Goal: Information Seeking & Learning: Learn about a topic

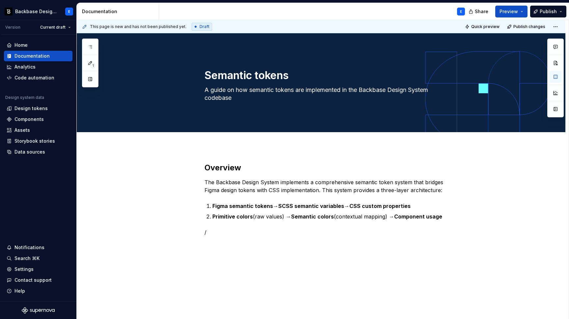
scroll to position [18, 0]
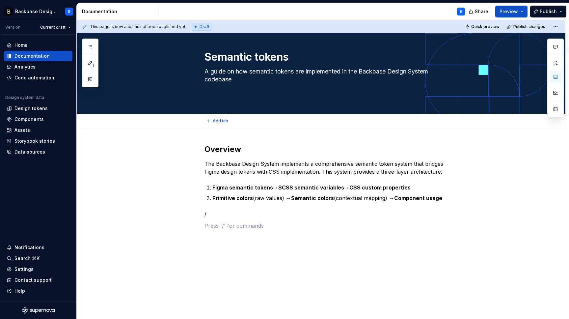
type textarea "*"
click at [230, 212] on p "/" at bounding box center [328, 214] width 249 height 8
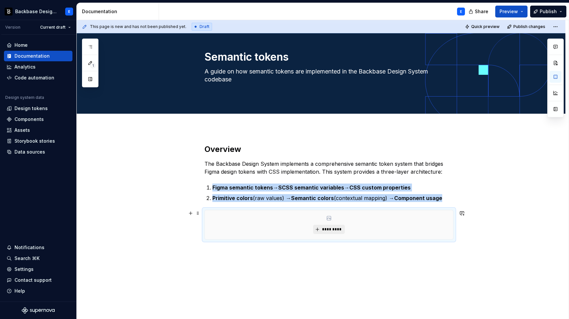
click at [332, 230] on span "*********" at bounding box center [331, 228] width 20 height 5
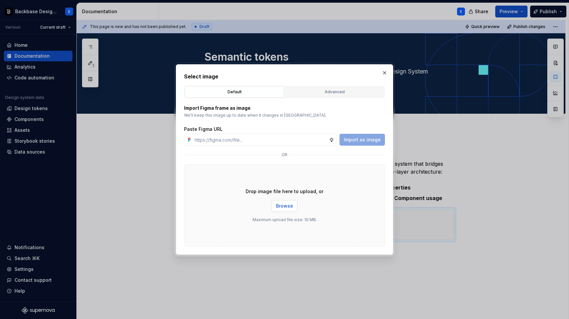
click at [284, 206] on span "Browse" at bounding box center [284, 205] width 17 height 7
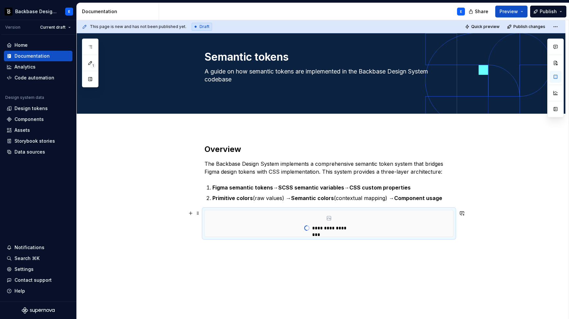
type textarea "*"
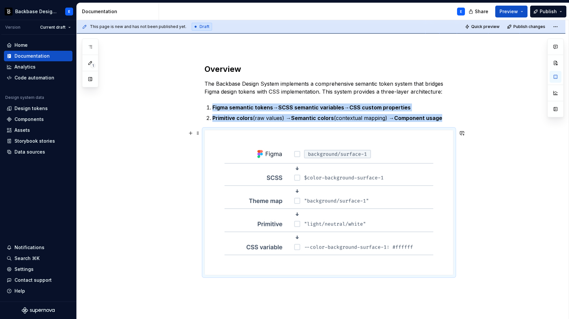
scroll to position [105, 0]
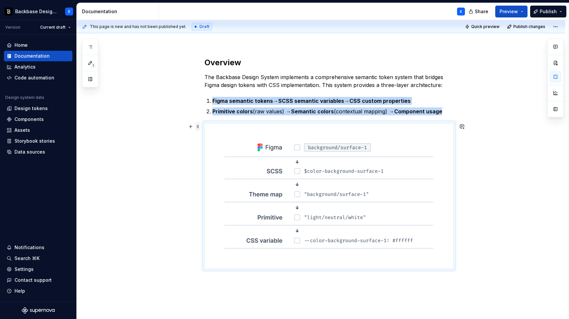
click at [199, 127] on span at bounding box center [197, 126] width 5 height 9
click at [214, 189] on div "Delete" at bounding box center [226, 184] width 56 height 11
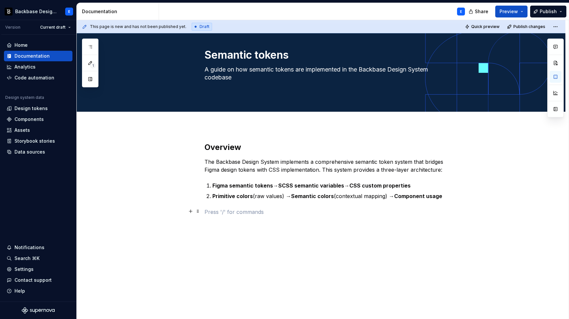
scroll to position [20, 0]
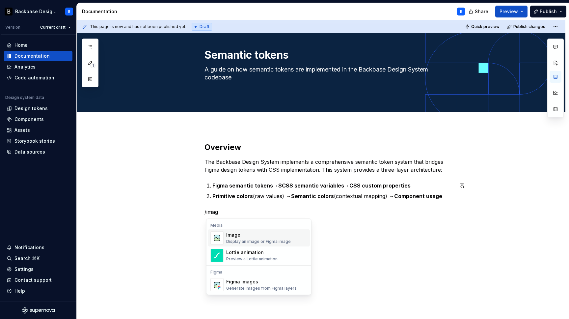
click at [253, 238] on div "Image Display an image or Figma image" at bounding box center [258, 237] width 65 height 13
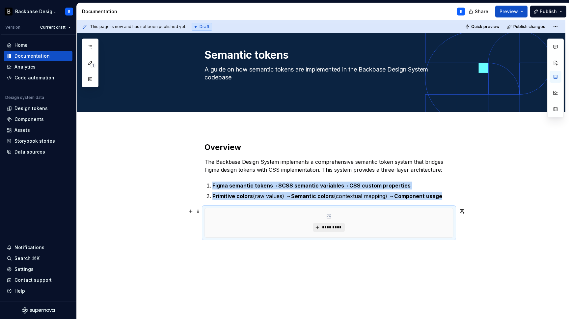
click at [328, 226] on span "*********" at bounding box center [331, 226] width 20 height 5
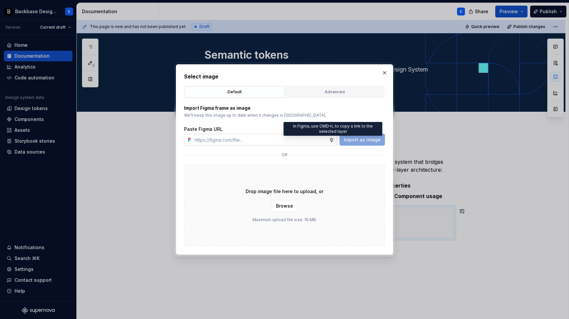
click at [334, 140] on icon at bounding box center [331, 139] width 5 height 5
click at [302, 141] on input "text" at bounding box center [260, 140] width 137 height 12
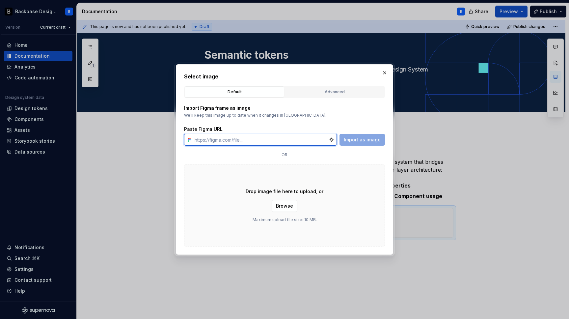
paste input "[URL][DOMAIN_NAME]"
type input "[URL][DOMAIN_NAME]"
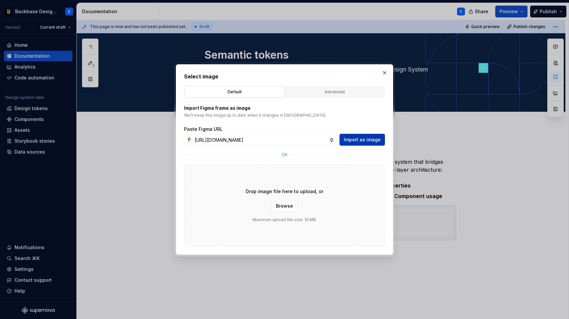
click at [354, 140] on span "Import as image" at bounding box center [362, 139] width 37 height 7
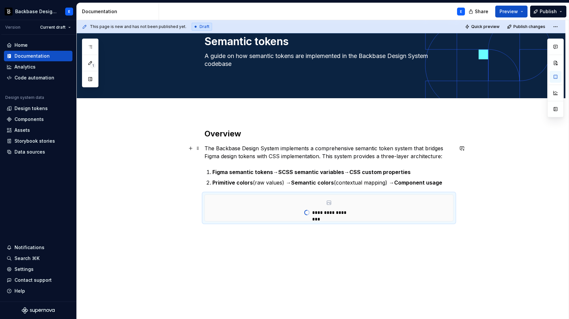
scroll to position [39, 0]
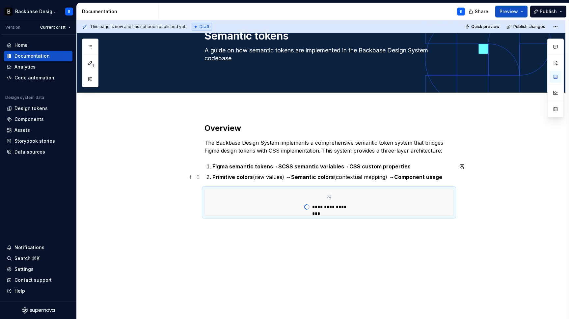
click at [376, 176] on p "Primitive colors (raw values) → Semantic colors (contextual mapping) → Componen…" at bounding box center [332, 177] width 241 height 8
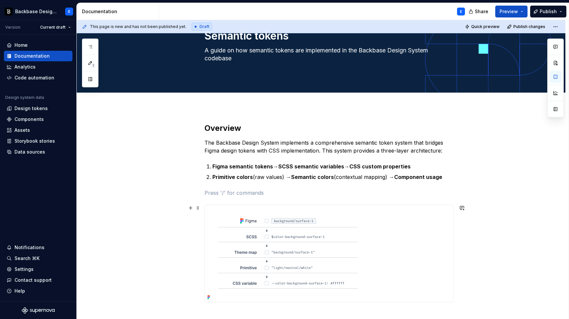
click at [373, 232] on div at bounding box center [329, 253] width 248 height 97
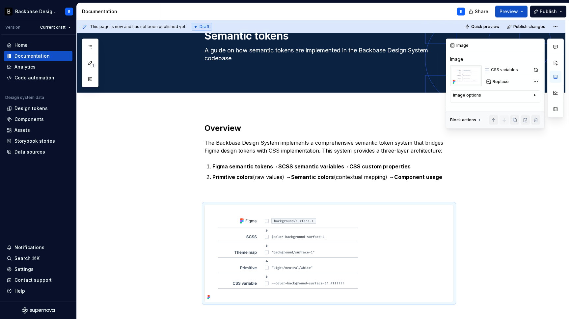
click at [505, 96] on div "Image options" at bounding box center [492, 96] width 79 height 8
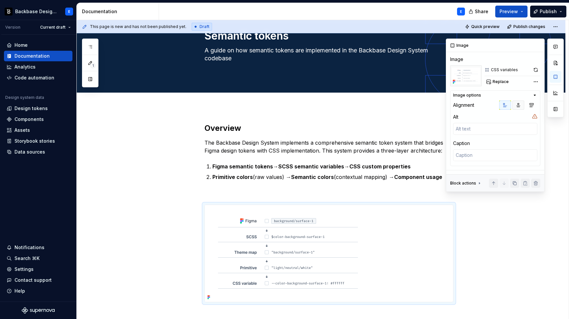
click at [518, 106] on icon "button" at bounding box center [518, 105] width 4 height 4
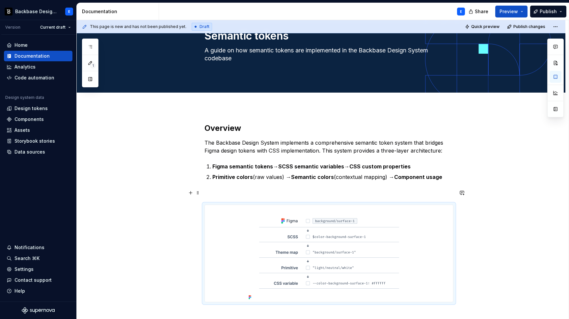
click at [378, 191] on p at bounding box center [328, 193] width 249 height 8
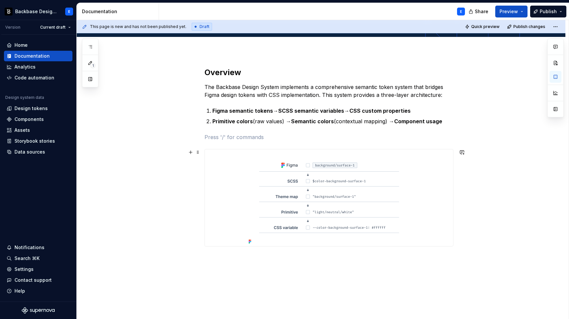
scroll to position [100, 0]
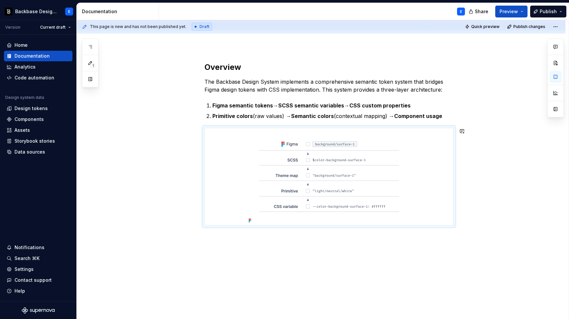
click at [309, 275] on div "Overview The Backbase Design System implements a comprehensive semantic token s…" at bounding box center [321, 187] width 488 height 282
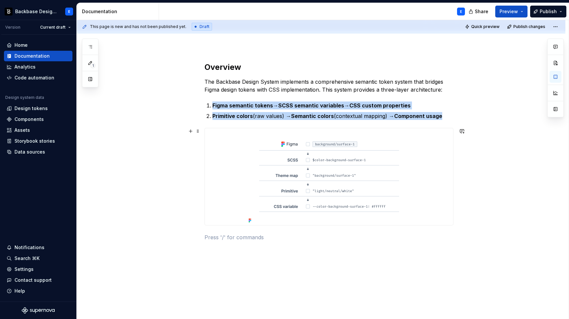
click at [251, 215] on img at bounding box center [329, 176] width 166 height 97
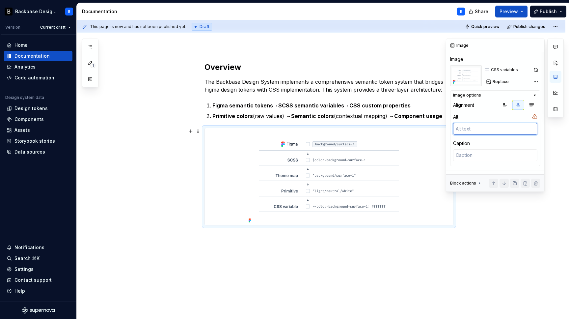
click at [523, 126] on textarea at bounding box center [495, 129] width 84 height 12
type textarea "*"
type textarea "D"
type textarea "*"
type textarea "Di"
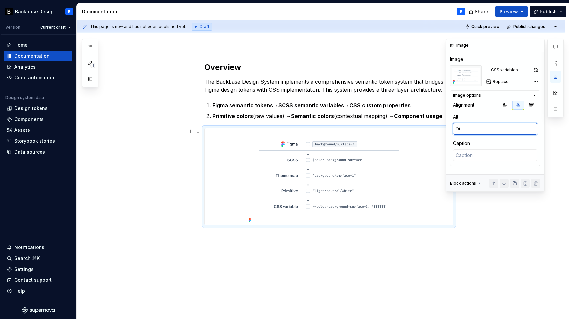
type textarea "*"
type textarea "Dia"
type textarea "*"
type textarea "Diag"
type textarea "*"
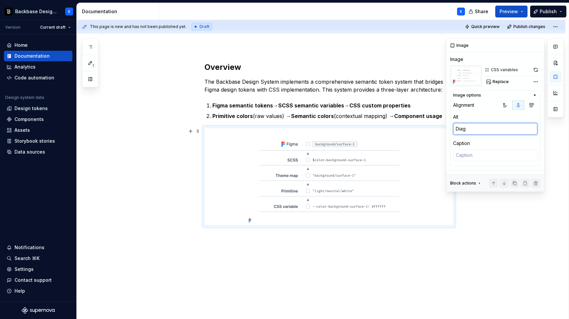
type textarea "Diagr"
type textarea "*"
type textarea "Diagra"
type textarea "*"
type textarea "Diagram"
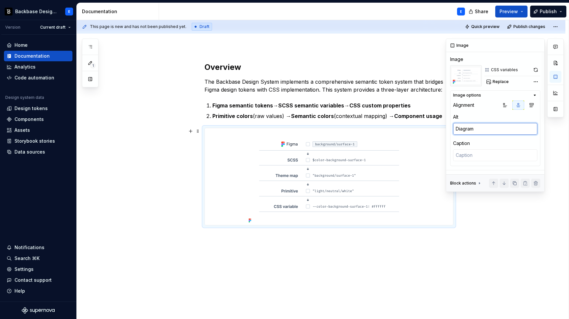
click at [484, 128] on textarea "Diagram" at bounding box center [495, 129] width 84 height 12
type textarea "*"
type textarea "A"
type textarea "*"
type textarea "Ar"
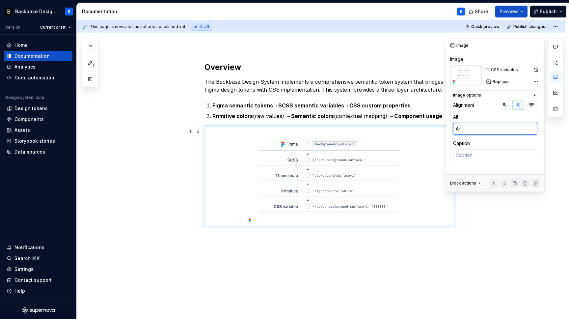
type textarea "*"
type textarea "Arc"
type textarea "*"
type textarea "Arch"
type textarea "*"
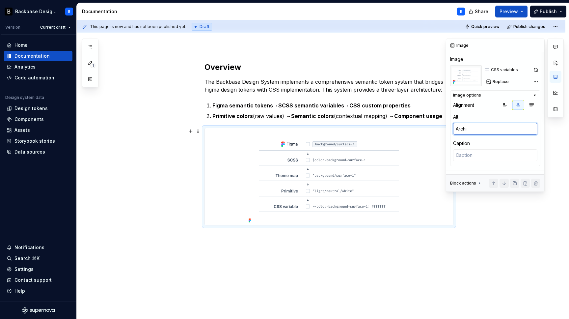
type textarea "[PERSON_NAME]"
type textarea "*"
type textarea "Archite"
type textarea "*"
type textarea "Architec"
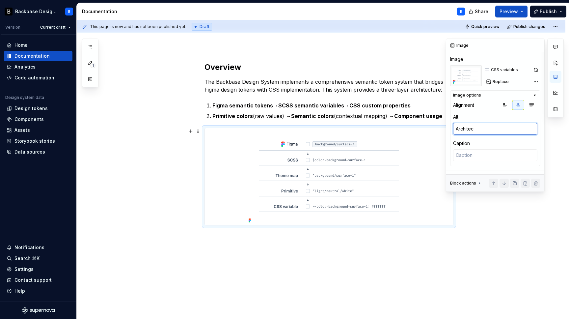
type textarea "*"
type textarea "Architect"
type textarea "*"
type textarea "Architectu"
type textarea "*"
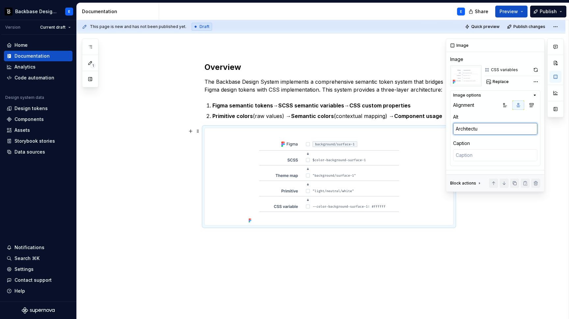
type textarea "Architectur"
type textarea "*"
type textarea "Architecture"
type textarea "*"
type textarea "Architecture"
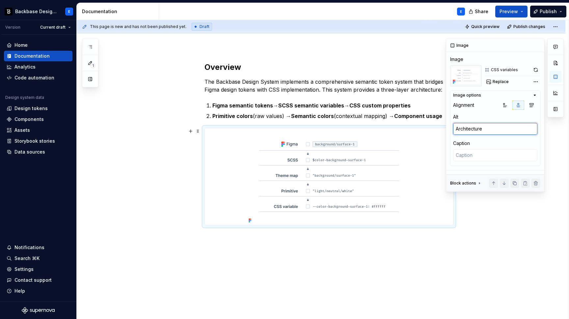
type textarea "*"
type textarea "Architecture d"
type textarea "*"
type textarea "Architecture di"
type textarea "*"
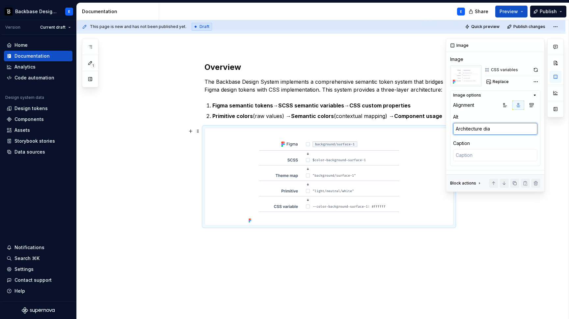
type textarea "Architecture diag"
type textarea "*"
type textarea "Architecture diagr"
type textarea "*"
type textarea "Architecture diagra"
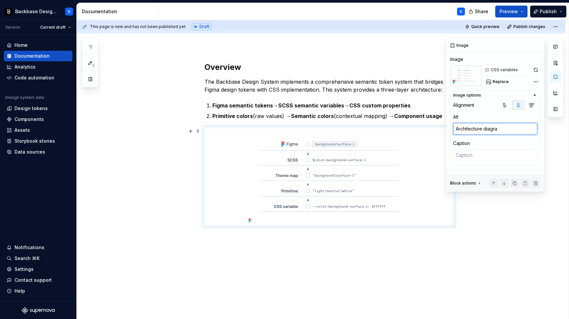
type textarea "*"
type textarea "Architecture diagram"
type textarea "*"
type textarea "Architecture diagram"
type textarea "*"
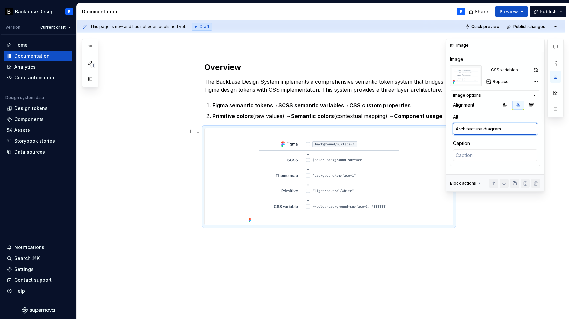
type textarea "Architecture diagram o"
type textarea "*"
type textarea "Architecture diagram of"
type textarea "*"
type textarea "Architecture diagram of th"
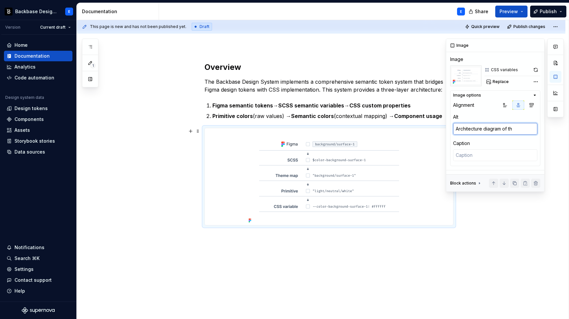
type textarea "*"
type textarea "Architecture diagram of the"
type textarea "*"
type textarea "Architecture diagram of the"
type textarea "*"
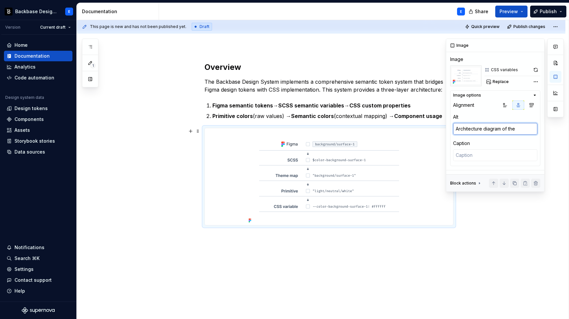
type textarea "Architecture diagram of the s"
type textarea "*"
type textarea "Architecture diagram of the se"
type textarea "*"
type textarea "Architecture diagram of the sem"
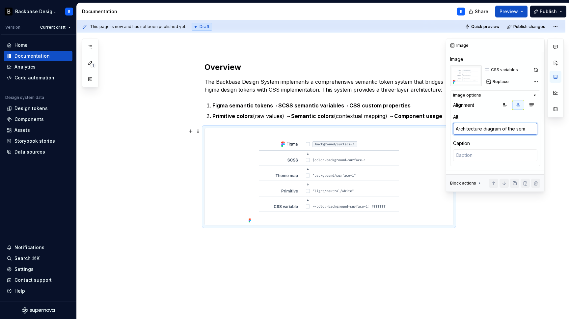
type textarea "*"
type textarea "Architecture diagram of the sema"
type textarea "*"
type textarea "Architecture diagram of the [PERSON_NAME]"
type textarea "*"
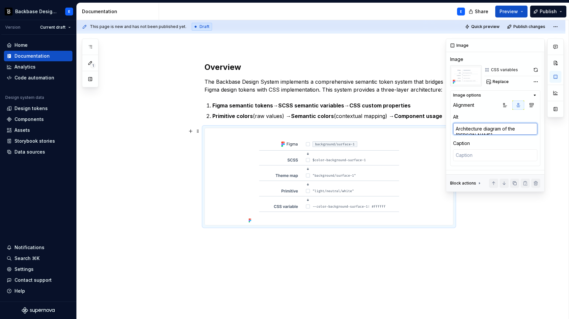
type textarea "Architecture diagram of the semant"
type textarea "*"
type textarea "Architecture diagram of the [PERSON_NAME]"
type textarea "*"
type textarea "Architecture diagram of the semantic"
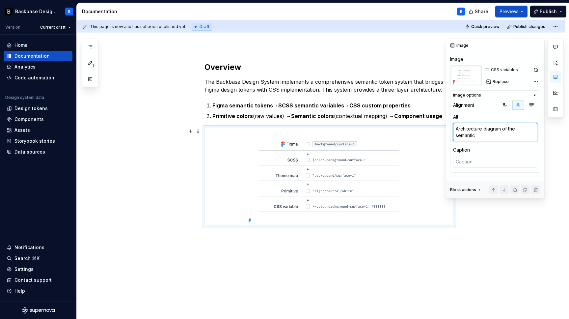
type textarea "*"
type textarea "Architecture diagram of the semantic"
type textarea "*"
type textarea "Architecture diagram of the semantic v"
type textarea "*"
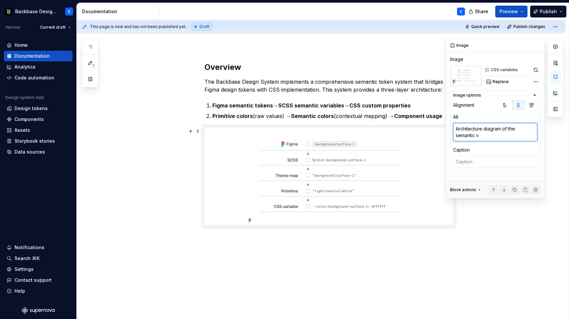
type textarea "Architecture diagram of the semantic va"
type textarea "*"
type textarea "Architecture diagram of the semantic var"
type textarea "*"
type textarea "Architecture diagram of the semantic vari"
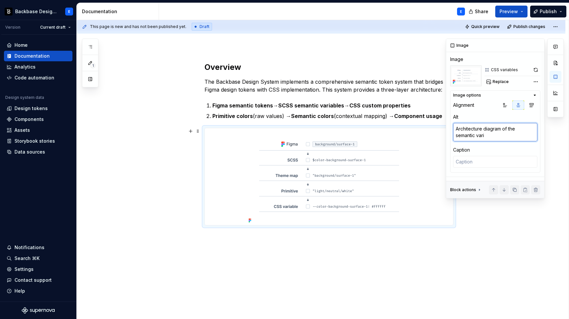
type textarea "*"
type textarea "Architecture diagram of the semantic varia"
type textarea "*"
type textarea "Architecture diagram of the semantic variab"
type textarea "*"
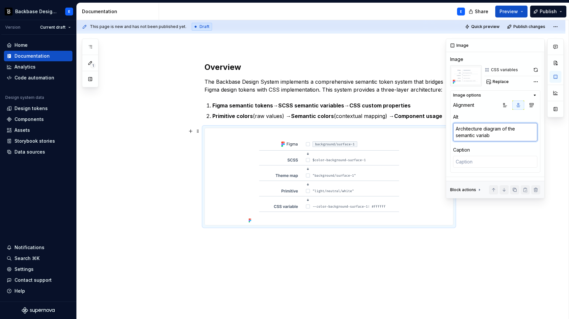
type textarea "Architecture diagram of the semantic variabl"
type textarea "*"
type textarea "Architecture diagram of the semantic variable"
type textarea "*"
type textarea "Architecture diagram of the semantic variables"
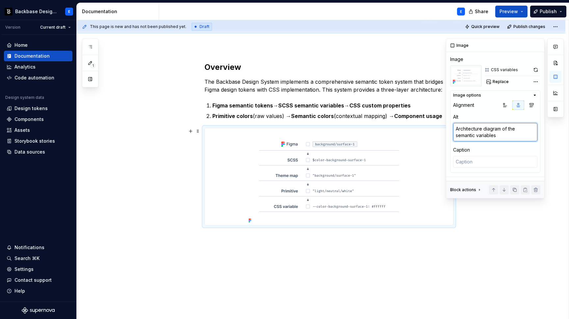
type textarea "*"
type textarea "Architecture diagram of the semantic variables"
type textarea "*"
type textarea "Architecture diagram of the semantic variables s"
type textarea "*"
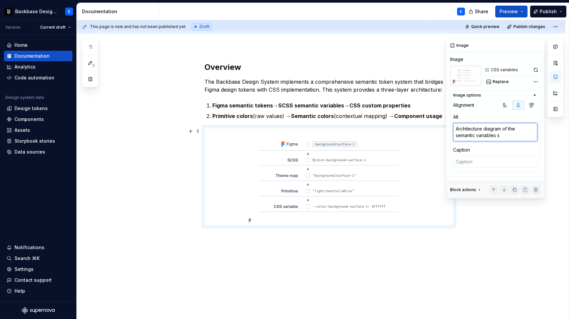
type textarea "Architecture diagram of the semantic variables se"
type textarea "*"
type textarea "Architecture diagram of the semantic variables set"
type textarea "*"
type textarea "Architecture diagram of the semantic variables set u"
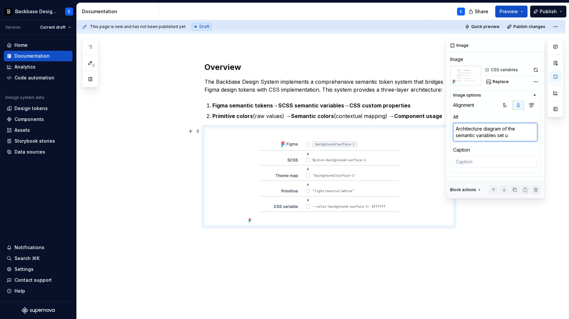
type textarea "*"
type textarea "Architecture diagram of the semantic variables set up"
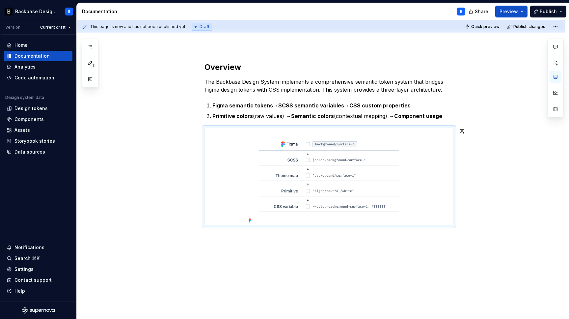
click at [503, 231] on div "Overview The Backbase Design System implements a comprehensive semantic token s…" at bounding box center [321, 195] width 488 height 298
click at [327, 239] on p at bounding box center [328, 237] width 249 height 8
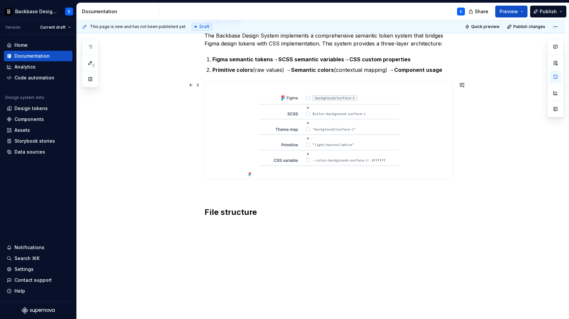
scroll to position [148, 0]
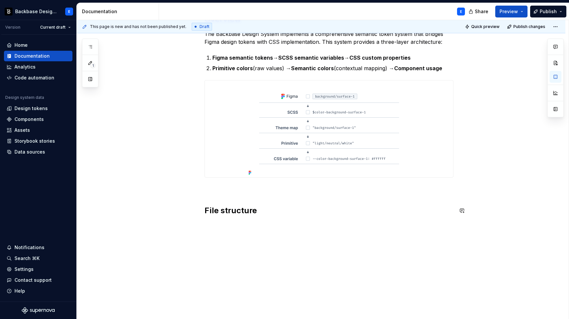
click at [269, 213] on h2 "File structure" at bounding box center [328, 210] width 249 height 11
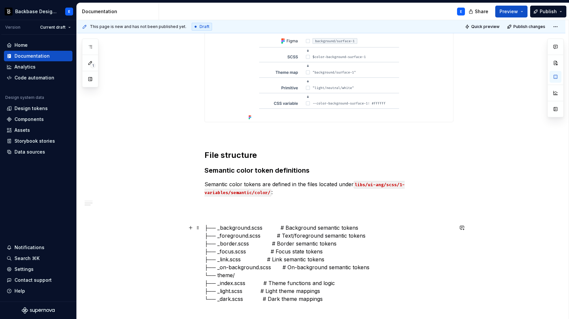
scroll to position [251, 0]
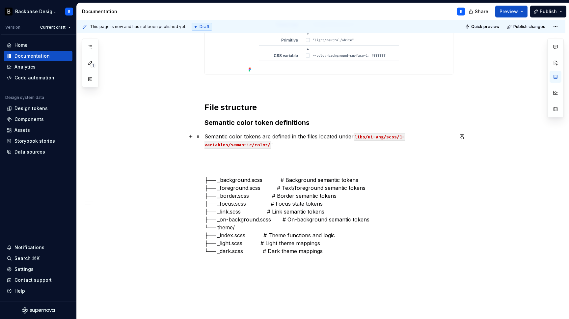
click at [279, 146] on p "Semantic color tokens are defined in the files located under libs/ui-ang/scss/1…" at bounding box center [328, 140] width 249 height 16
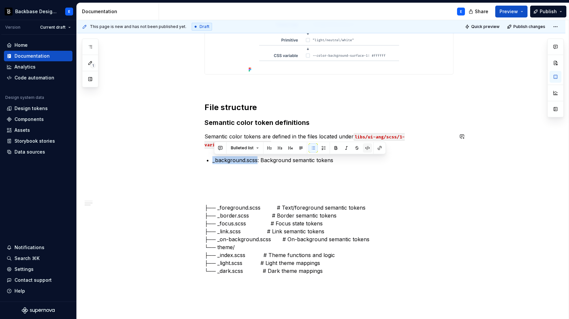
click at [365, 148] on button "button" at bounding box center [367, 147] width 9 height 9
click at [342, 161] on p "_background.scss : Background semantic tokens" at bounding box center [332, 160] width 241 height 8
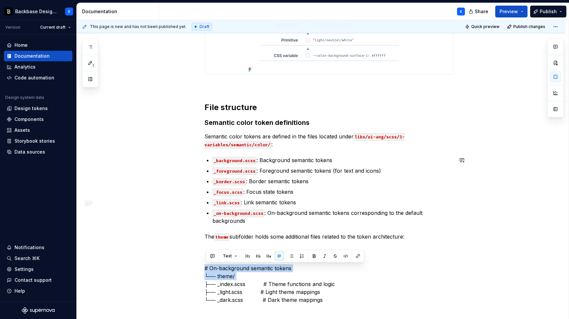
scroll to position [252, 0]
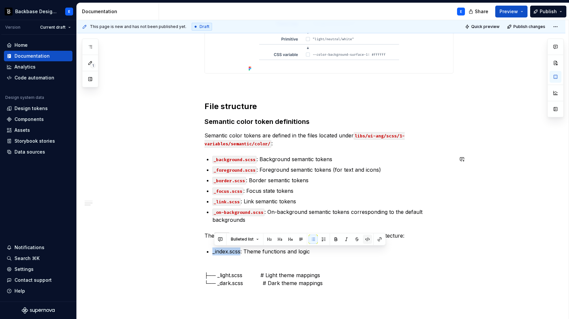
click at [366, 239] on button "button" at bounding box center [367, 238] width 9 height 9
click at [305, 275] on p "├── _light.scss # Light theme mappings └── _dark.scss # Dark theme mappings" at bounding box center [328, 275] width 249 height 24
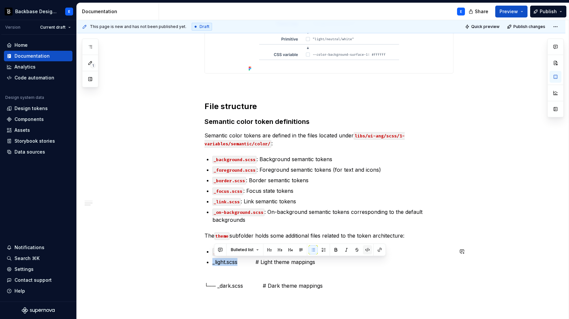
click at [365, 247] on button "button" at bounding box center [367, 249] width 9 height 9
click at [255, 261] on p "_light.scss # Light theme mappings" at bounding box center [332, 262] width 241 height 8
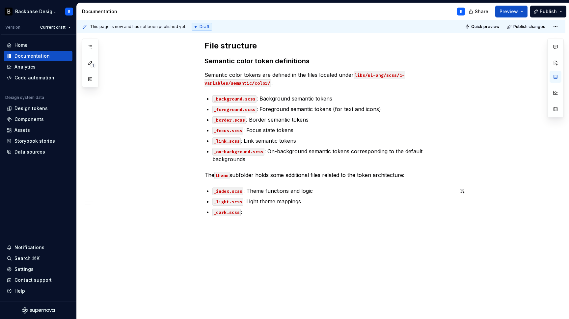
scroll to position [313, 0]
click at [313, 213] on p "_dark.scss : Dark theme mappings" at bounding box center [332, 212] width 241 height 8
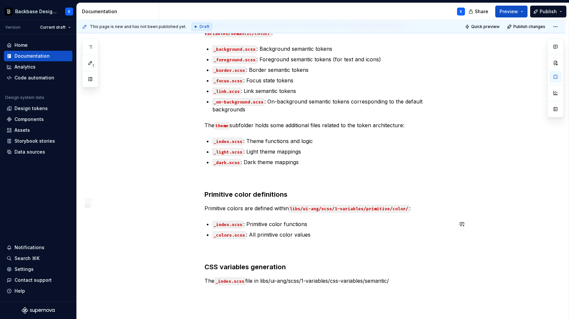
scroll to position [364, 0]
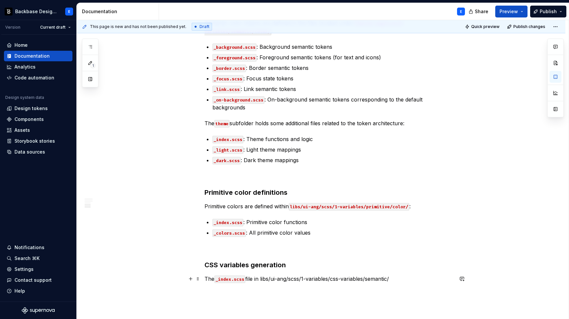
click at [264, 278] on p "The _index.scss file in libs/ui-ang/scss/1-variables/css-variables/semantic/" at bounding box center [328, 278] width 249 height 8
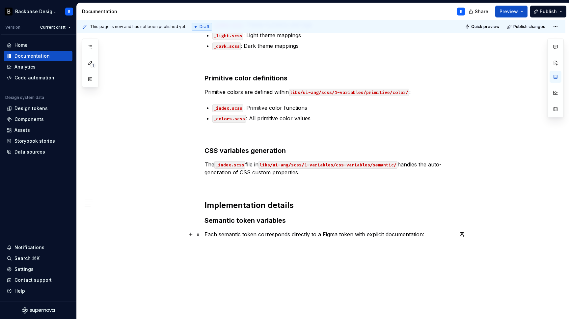
scroll to position [501, 0]
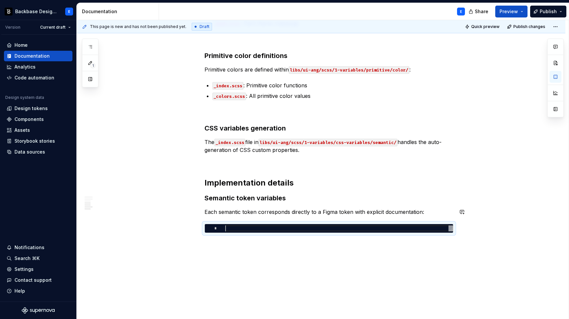
type textarea "*"
type textarea "**********"
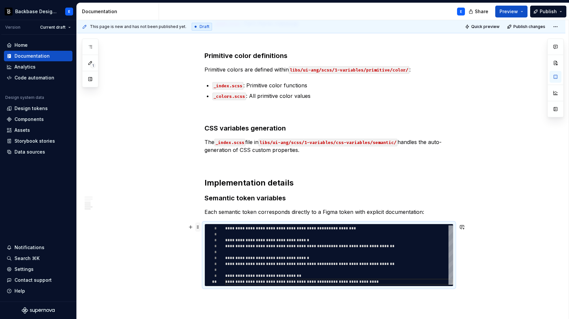
click at [200, 226] on span at bounding box center [197, 226] width 5 height 9
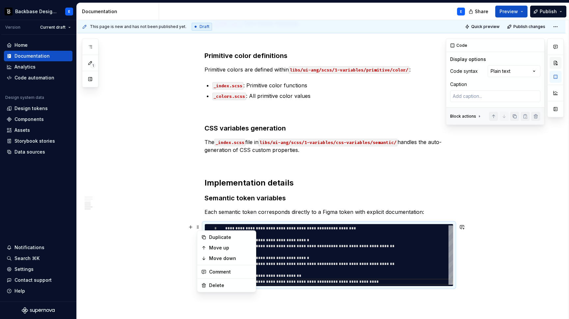
click at [554, 63] on button "button" at bounding box center [555, 63] width 12 height 12
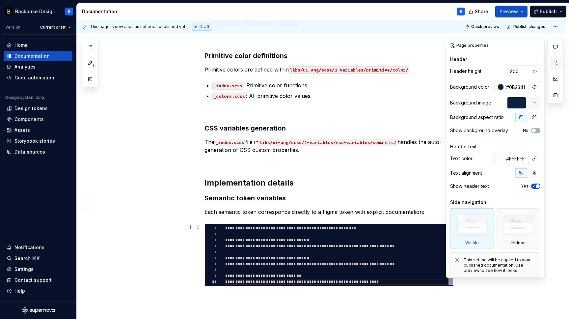
click at [554, 63] on button "button" at bounding box center [555, 63] width 12 height 12
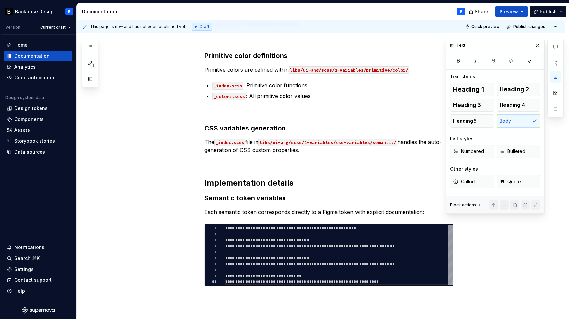
click at [380, 231] on div "**********" at bounding box center [339, 254] width 228 height 59
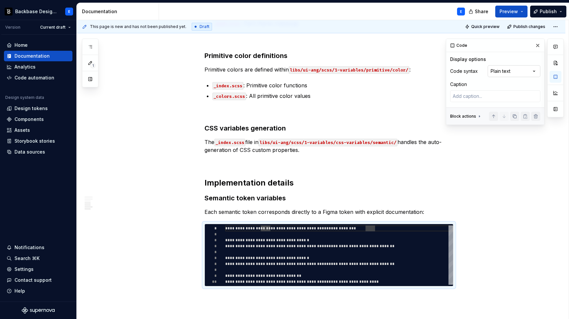
click at [524, 71] on div "Comments Open comments No comments yet Select ‘Comment’ from the block context …" at bounding box center [505, 82] width 118 height 86
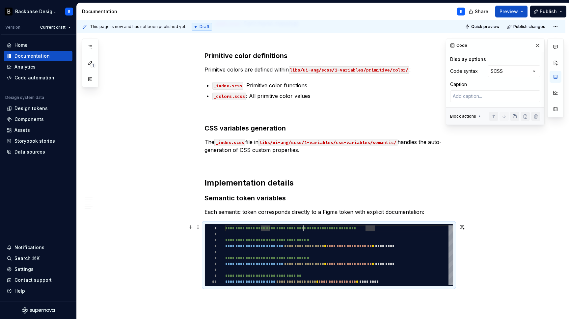
click at [305, 228] on div "**********" at bounding box center [339, 254] width 228 height 59
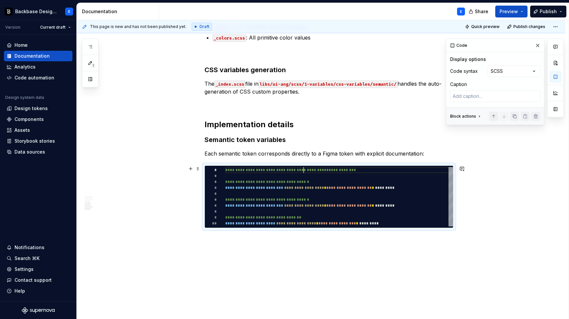
scroll to position [571, 0]
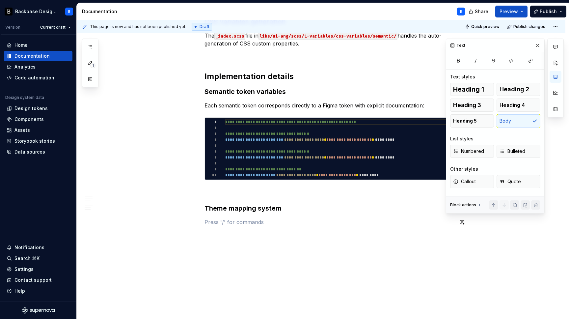
scroll to position [617, 0]
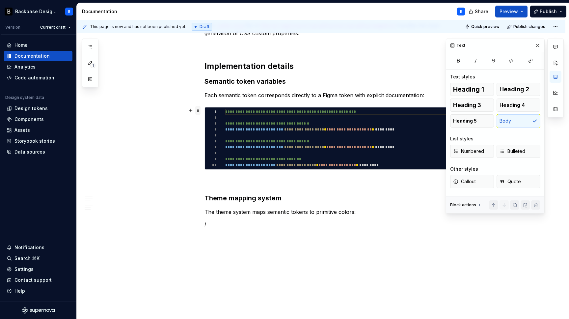
click at [199, 110] on span at bounding box center [197, 110] width 5 height 9
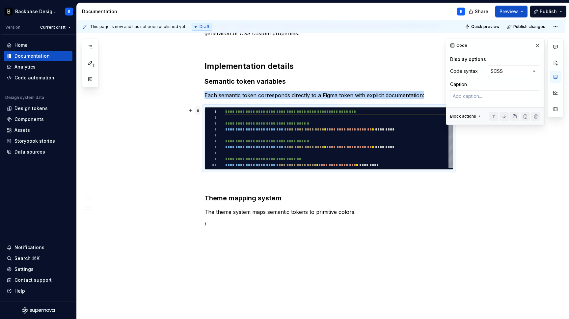
click at [199, 110] on span at bounding box center [197, 110] width 5 height 9
copy p "Each semantic token corresponds directly to a Figma token with explicit documen…"
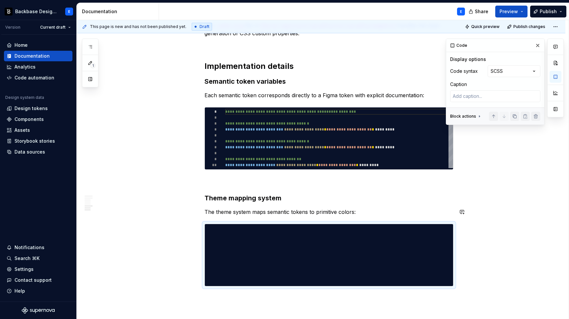
scroll to position [0, 0]
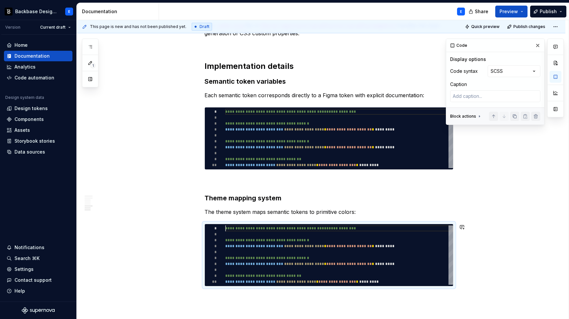
click at [267, 246] on div "**********" at bounding box center [339, 254] width 228 height 59
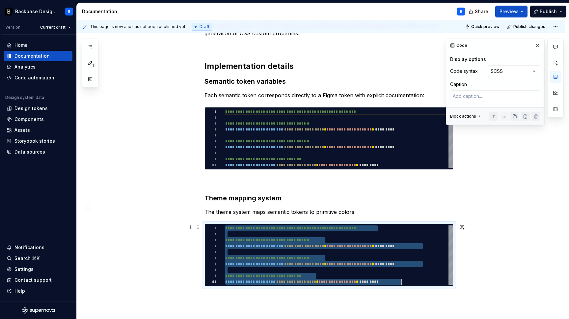
scroll to position [0, 176]
type textarea "*"
type textarea "**********"
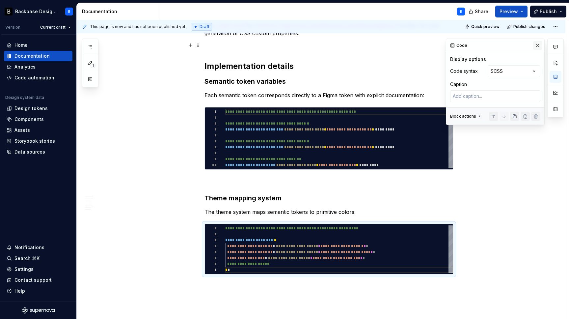
click at [536, 47] on button "button" at bounding box center [537, 45] width 9 height 9
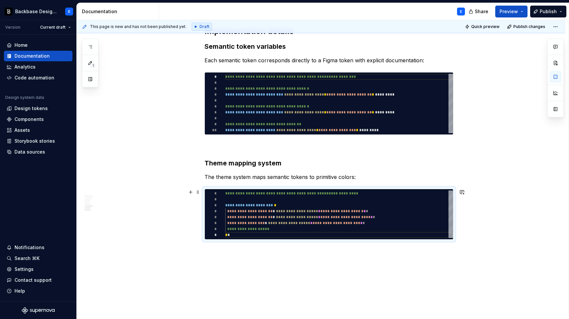
scroll to position [676, 0]
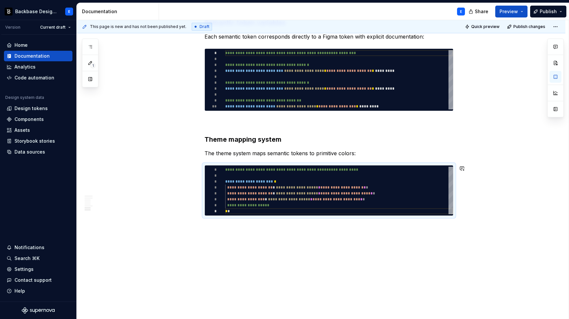
click at [255, 229] on div "This page is new and has not been published yet. Draft Quick preview Publish ch…" at bounding box center [323, 169] width 492 height 299
click at [266, 230] on div "This page is new and has not been published yet. Draft Quick preview Publish ch…" at bounding box center [323, 169] width 492 height 299
click at [271, 231] on p at bounding box center [328, 227] width 249 height 8
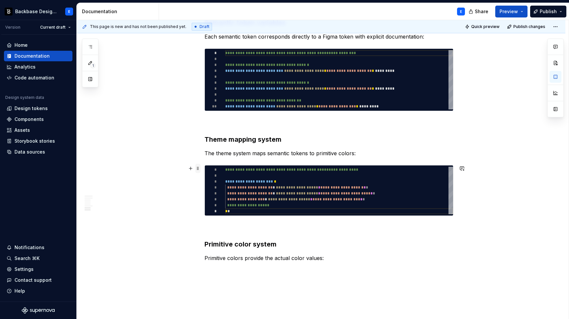
click at [198, 169] on span at bounding box center [197, 168] width 5 height 9
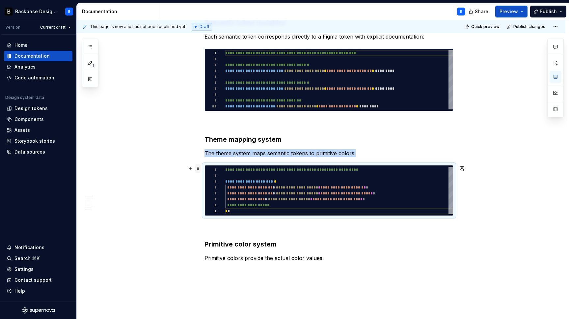
click at [198, 169] on span at bounding box center [197, 168] width 5 height 9
copy p "The theme system maps semantic tokens to primitive colors:"
click at [338, 259] on p "Primitive colors provide the actual color values:" at bounding box center [328, 258] width 249 height 8
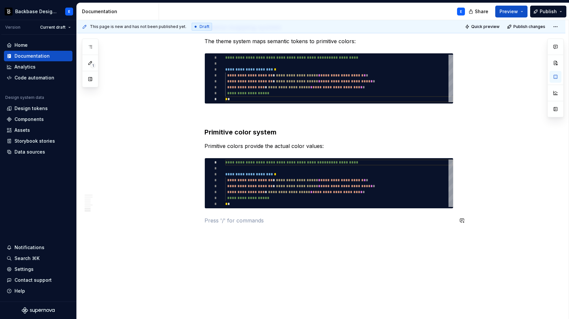
scroll to position [796, 0]
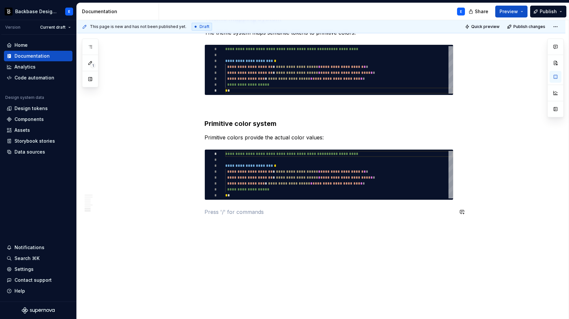
type textarea "*"
type textarea "**********"
click at [251, 165] on div "**********" at bounding box center [339, 174] width 228 height 47
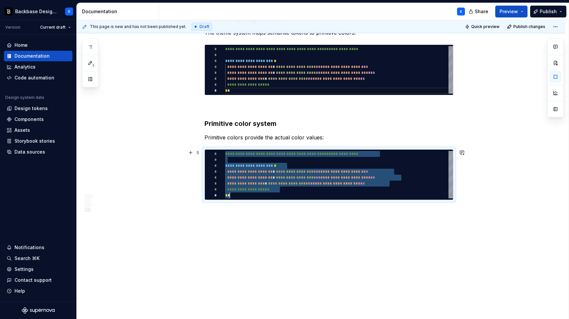
scroll to position [0, 5]
type textarea "*"
type textarea "**********"
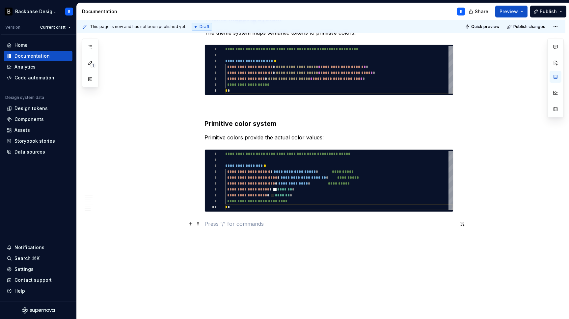
click at [248, 225] on p at bounding box center [328, 224] width 249 height 8
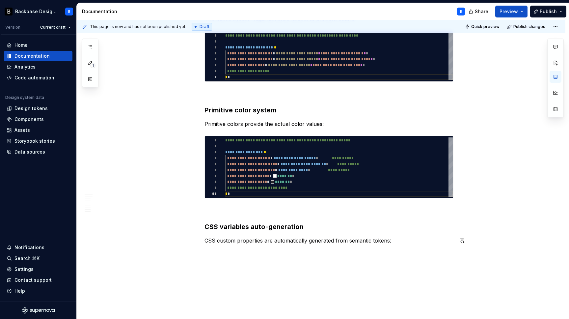
scroll to position [811, 0]
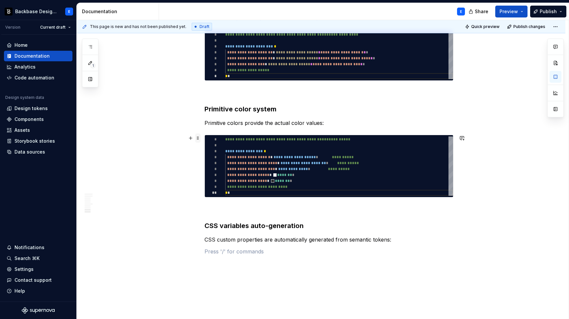
click at [200, 138] on span at bounding box center [197, 137] width 5 height 9
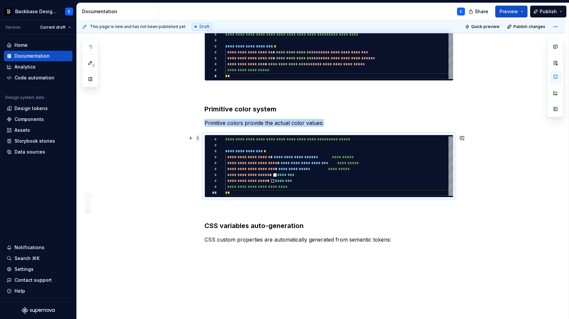
click at [200, 138] on span at bounding box center [197, 137] width 5 height 9
copy p "Primitive colors provide the actual color values:"
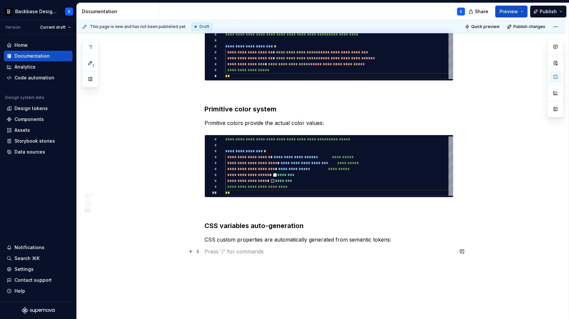
click at [224, 250] on p at bounding box center [328, 251] width 249 height 8
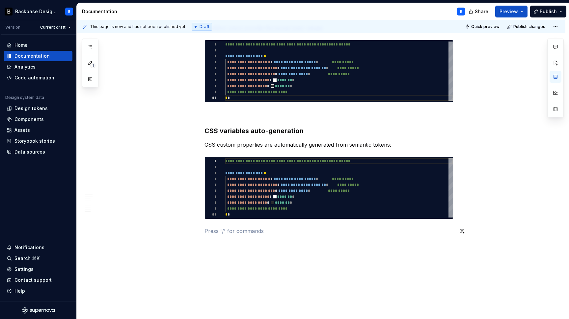
scroll to position [907, 0]
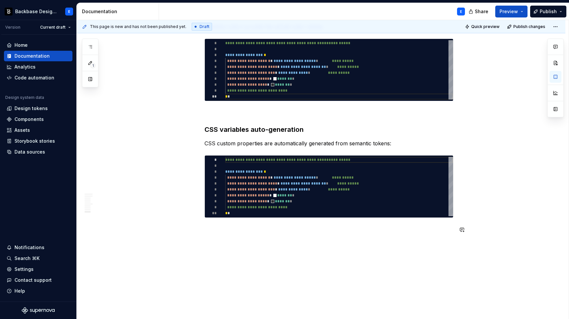
click at [261, 179] on div "**********" at bounding box center [339, 186] width 228 height 59
type textarea "*"
type textarea "**********"
click at [261, 179] on div "**********" at bounding box center [339, 186] width 228 height 59
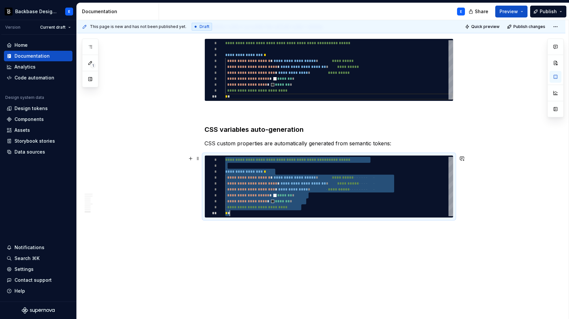
type textarea "*"
type textarea "**********"
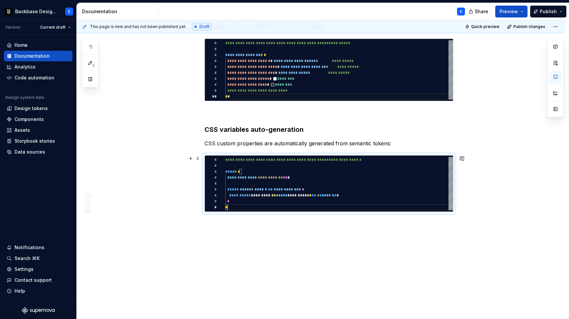
scroll to position [47, 2]
click at [199, 157] on span at bounding box center [197, 158] width 5 height 9
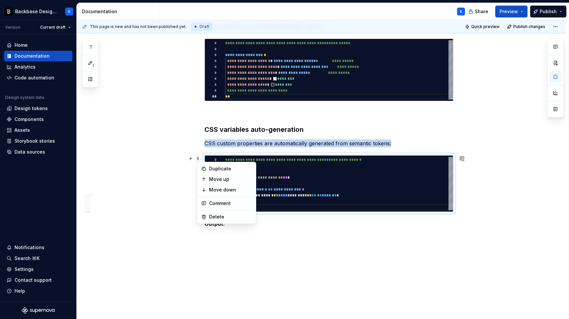
click at [199, 157] on span at bounding box center [197, 158] width 5 height 9
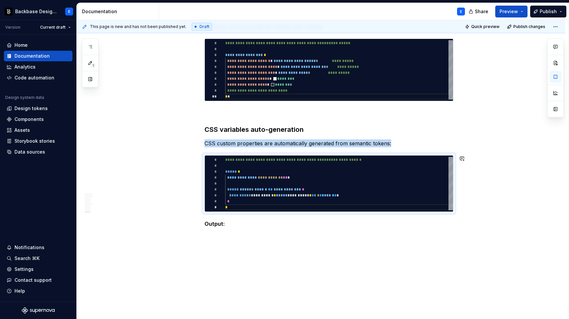
copy p "CSS custom properties are automatically generated from semantic tokens:"
click at [213, 235] on p at bounding box center [328, 235] width 249 height 8
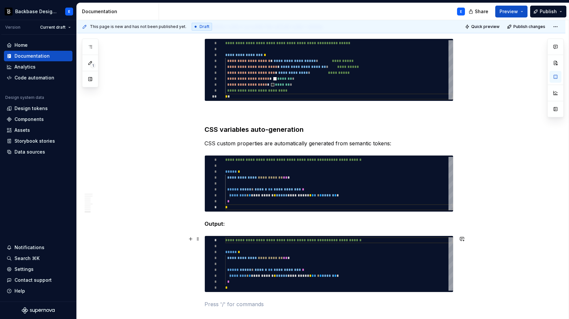
type textarea "*"
type textarea "**********"
click at [260, 259] on div "**********" at bounding box center [339, 263] width 228 height 53
type textarea "*"
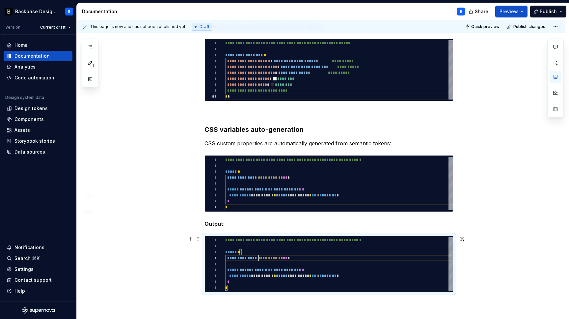
type textarea "**********"
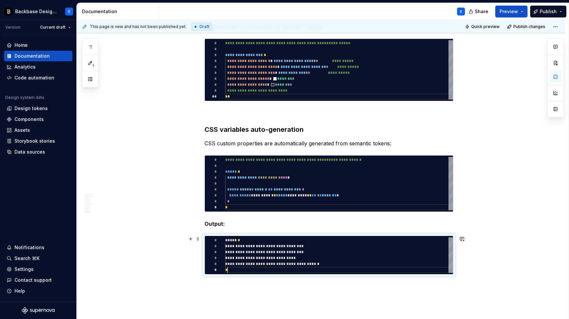
scroll to position [30, 2]
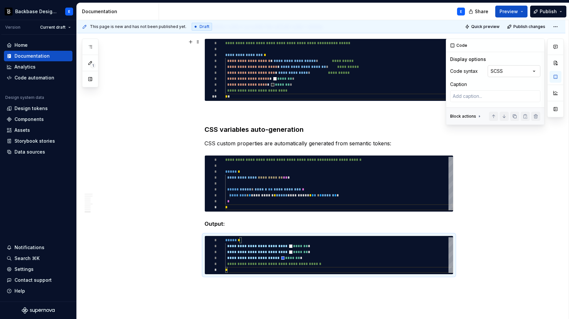
click at [510, 68] on div "Comments Open comments No comments yet Select ‘Comment’ from the block context …" at bounding box center [505, 82] width 118 height 86
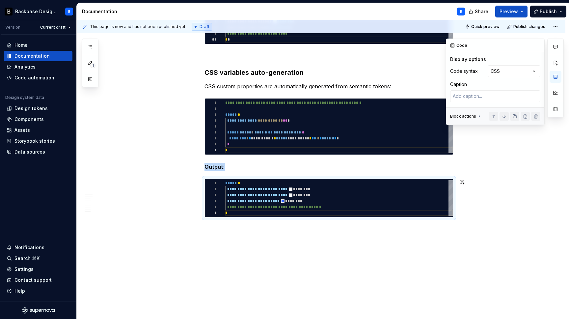
scroll to position [966, 0]
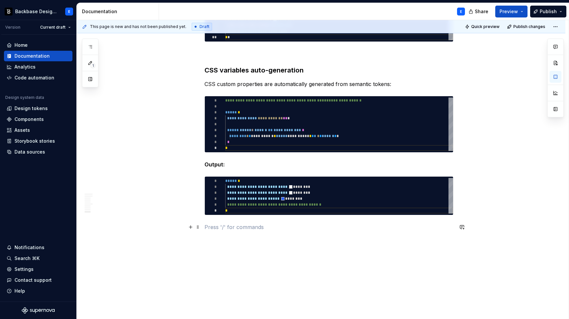
click at [248, 226] on p at bounding box center [328, 227] width 249 height 8
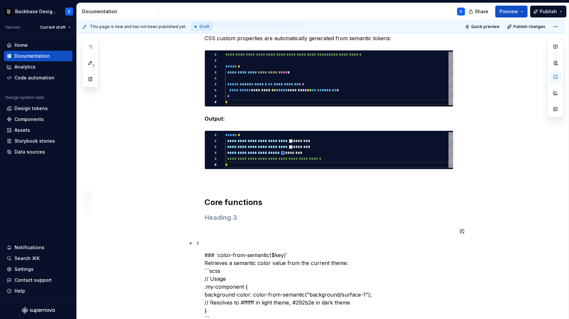
scroll to position [1047, 0]
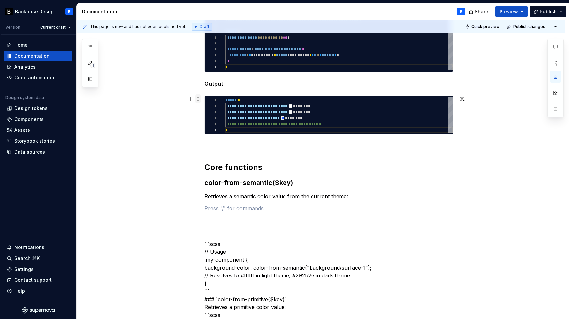
click at [198, 99] on span at bounding box center [197, 98] width 5 height 9
copy strong "Output:"
click at [218, 205] on p at bounding box center [328, 208] width 249 height 8
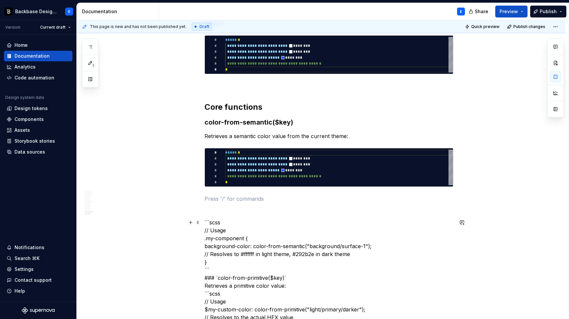
scroll to position [1124, 0]
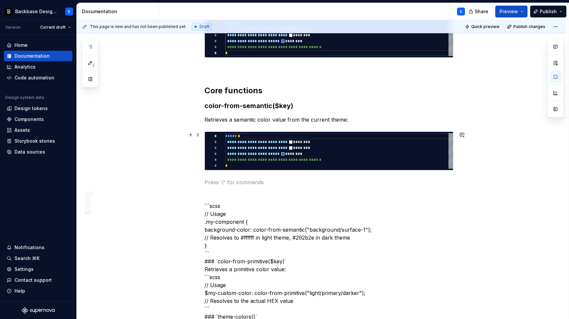
type textarea "*"
type textarea "**********"
click at [350, 144] on div "**********" at bounding box center [339, 151] width 228 height 36
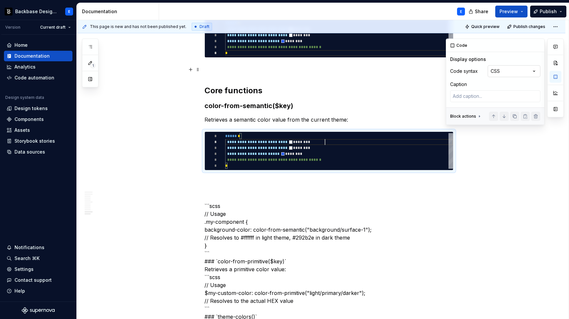
click at [518, 69] on div "Comments Open comments No comments yet Select ‘Comment’ from the block context …" at bounding box center [505, 82] width 118 height 86
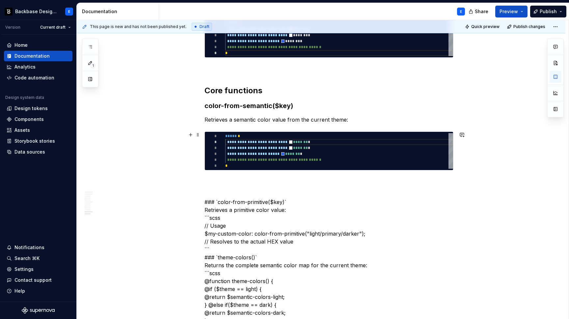
click at [260, 140] on div "**********" at bounding box center [339, 151] width 228 height 36
type textarea "*"
type textarea "**********"
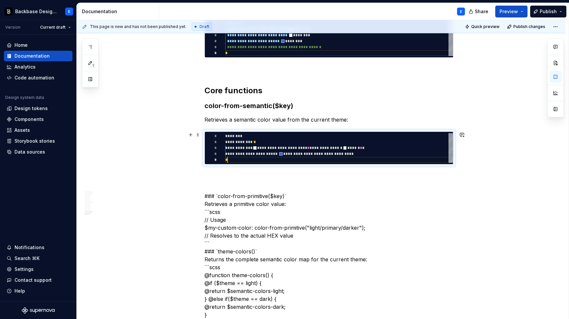
scroll to position [24, 2]
click at [242, 176] on p at bounding box center [328, 176] width 249 height 8
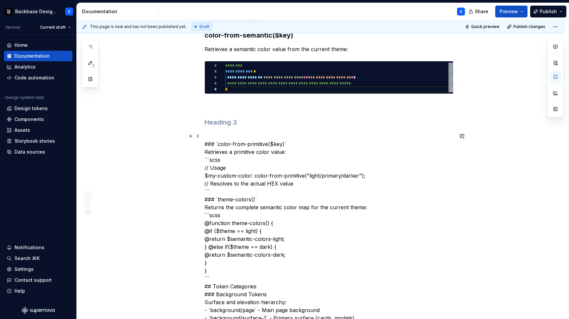
scroll to position [1196, 0]
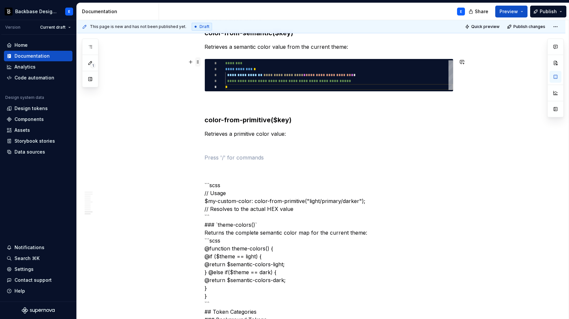
click at [199, 62] on span at bounding box center [197, 61] width 5 height 9
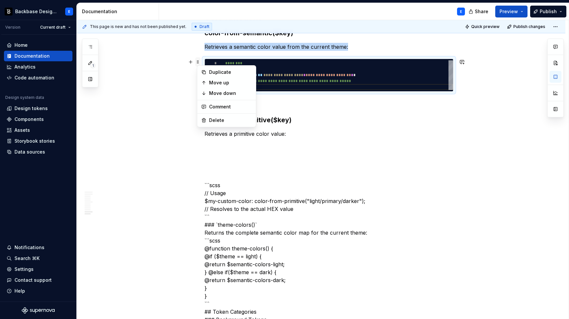
click at [199, 62] on span at bounding box center [197, 61] width 5 height 9
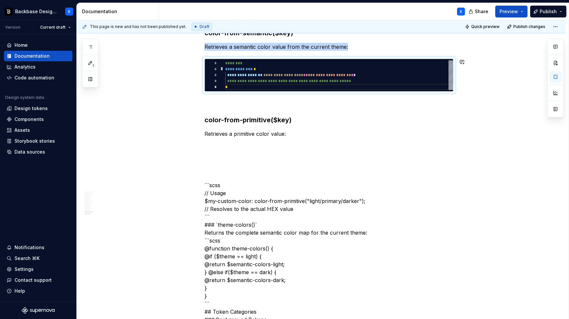
copy p "Retrieves a semantic color value from the current theme:"
click at [222, 145] on p at bounding box center [328, 146] width 249 height 8
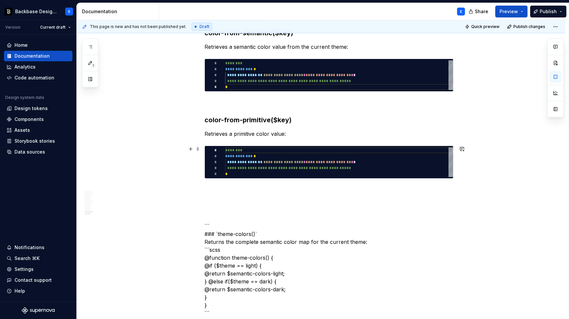
click at [238, 162] on div "**********" at bounding box center [339, 162] width 228 height 30
type textarea "*"
type textarea "**********"
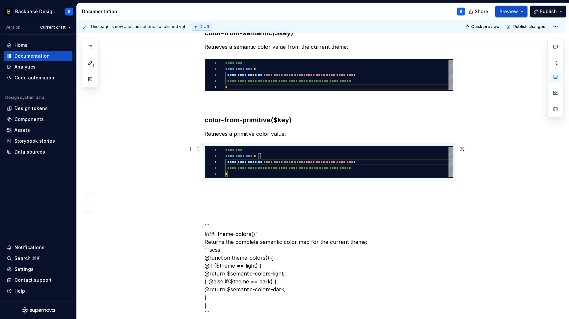
scroll to position [0, 2]
type textarea "*"
type textarea "**********"
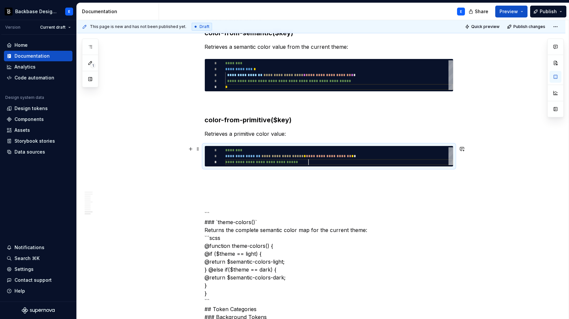
scroll to position [12, 83]
click at [224, 176] on p at bounding box center [328, 178] width 249 height 8
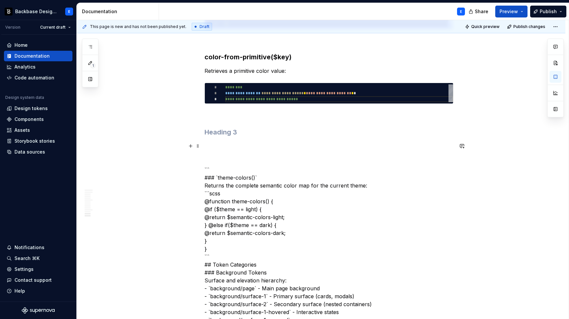
scroll to position [1261, 0]
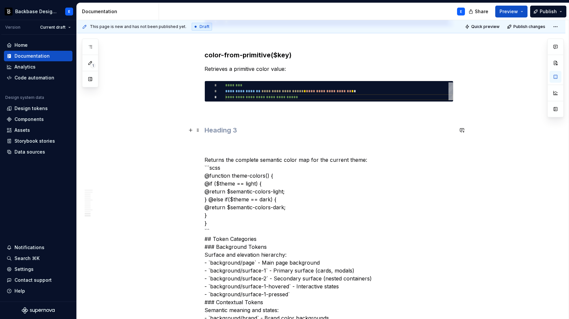
click at [219, 126] on h3 at bounding box center [328, 129] width 249 height 9
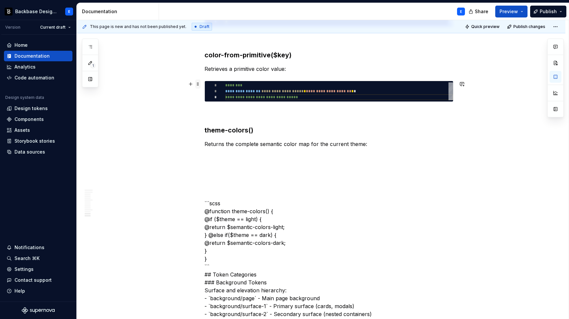
click at [198, 85] on span at bounding box center [197, 83] width 5 height 9
copy p "Retrieves a primitive color value:"
click at [220, 154] on p at bounding box center [328, 156] width 249 height 8
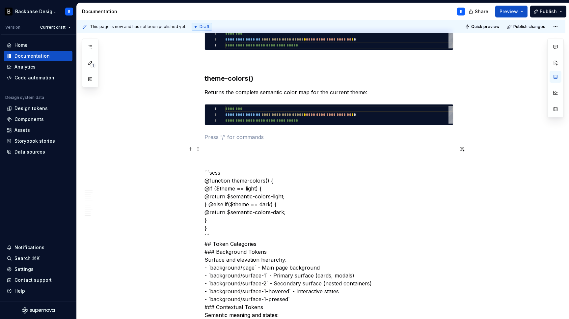
scroll to position [1318, 0]
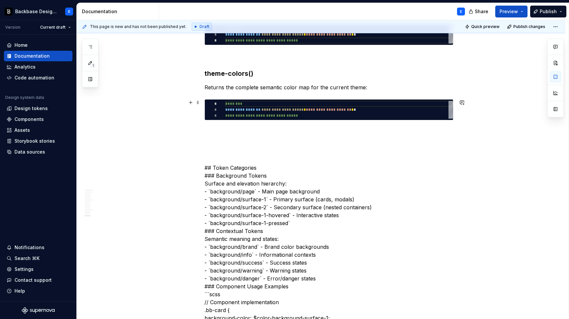
type textarea "*"
type textarea "**********"
click at [235, 113] on div "**********" at bounding box center [339, 110] width 228 height 18
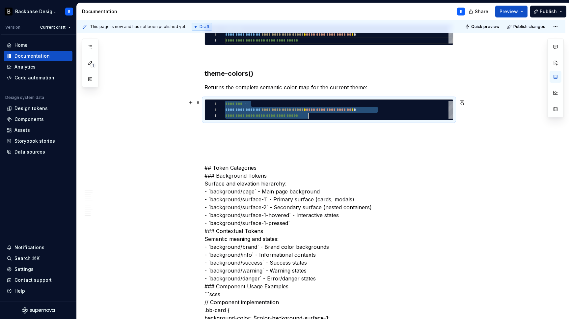
scroll to position [0, 83]
type textarea "*"
type textarea "**********"
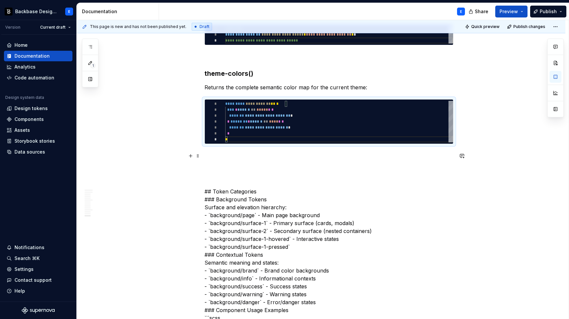
click at [242, 153] on p at bounding box center [328, 156] width 249 height 8
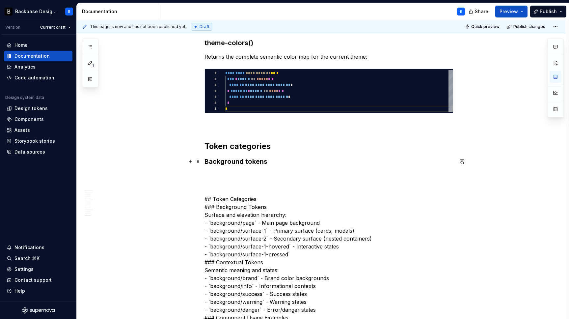
scroll to position [1363, 0]
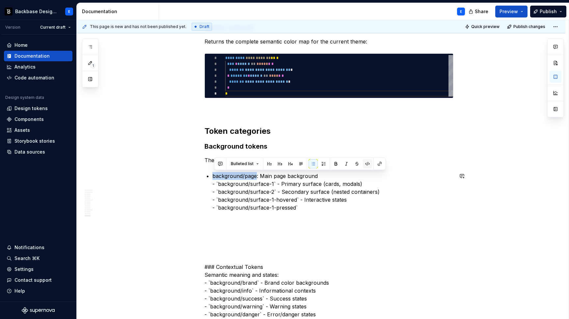
click at [364, 163] on button "button" at bounding box center [367, 163] width 9 height 9
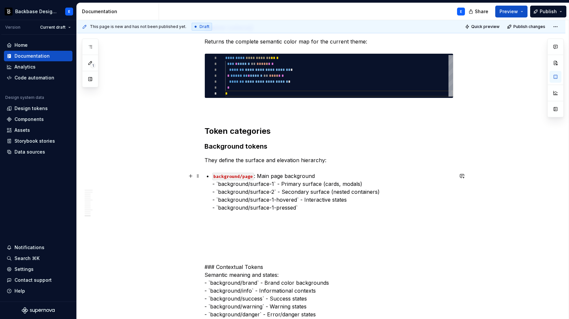
click at [275, 183] on p "background/page : Main page background - `background/surface-1` - Primary surfa…" at bounding box center [332, 191] width 241 height 39
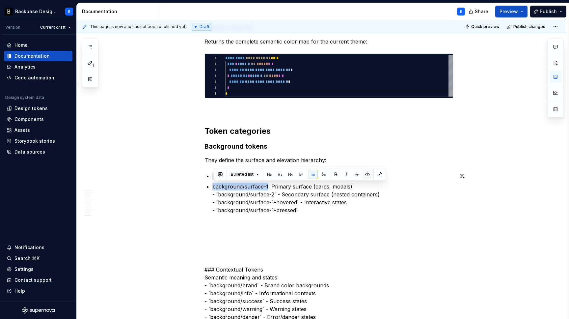
click at [366, 174] on button "button" at bounding box center [367, 173] width 9 height 9
click at [355, 185] on p "background/surface-1 : Primary surface (cards, modals) - `background/surface-2`…" at bounding box center [332, 198] width 241 height 32
click at [275, 194] on p "background/surface-1 : Primary surface (cards, modals) - `background/surface-2`…" at bounding box center [332, 198] width 241 height 32
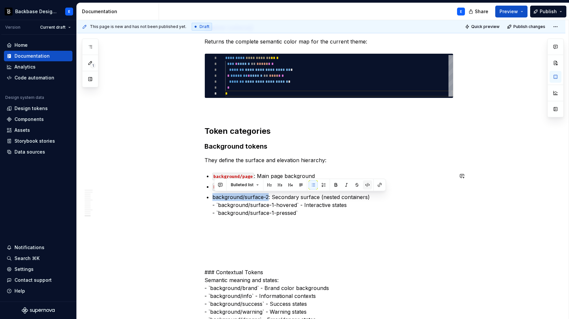
click at [366, 184] on button "button" at bounding box center [367, 184] width 9 height 9
click at [373, 196] on p "background/surface-2 : Secondary surface (nested containers) - `background/surf…" at bounding box center [332, 205] width 241 height 24
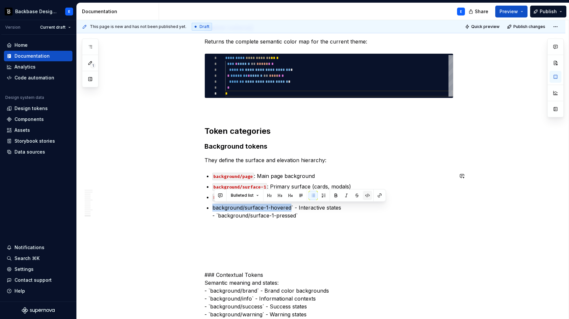
click at [368, 195] on button "button" at bounding box center [367, 195] width 9 height 9
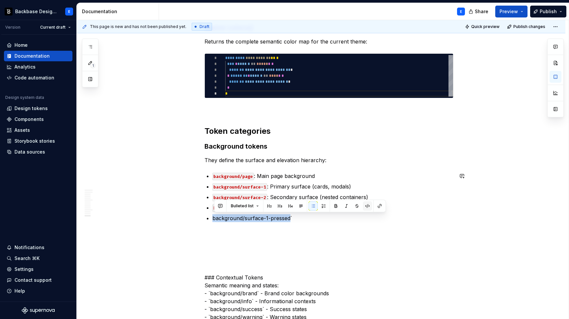
click at [364, 205] on button "button" at bounding box center [367, 205] width 9 height 9
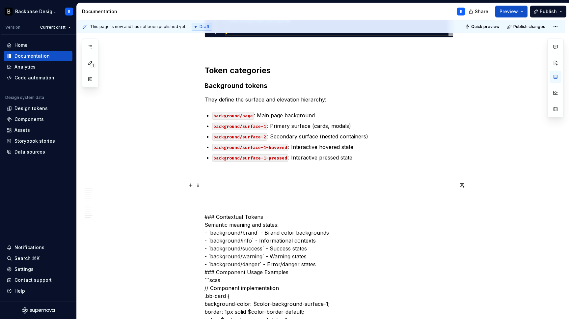
scroll to position [1426, 0]
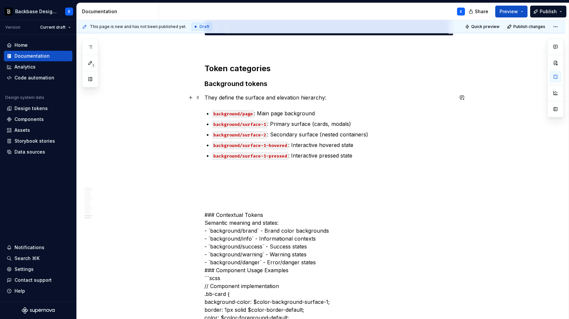
click at [336, 98] on p "They define the surface and elevation hierarchy:" at bounding box center [328, 97] width 249 height 8
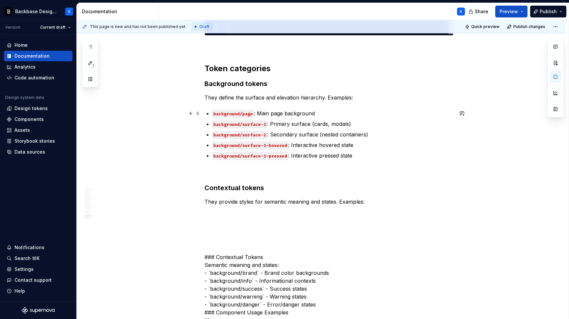
click at [341, 114] on p "background/page : Main page background" at bounding box center [332, 113] width 241 height 8
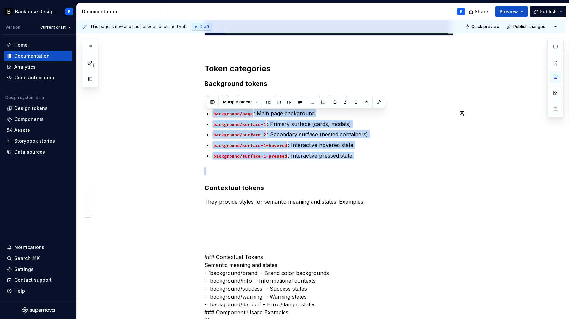
copy ul "background/page : Main page background background/surface-1 : Primary surface (…"
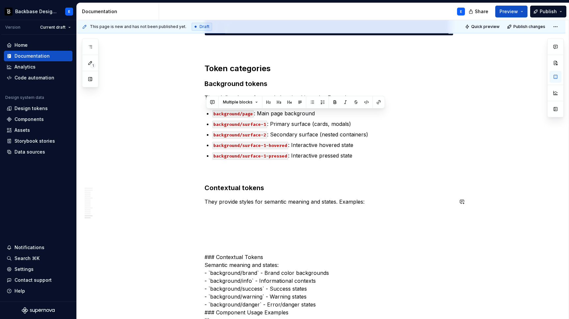
click at [375, 200] on p "They provide styles for semantic meaning and states. Examples:" at bounding box center [328, 201] width 249 height 8
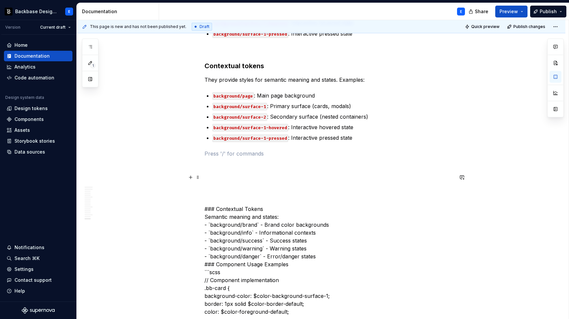
scroll to position [1551, 0]
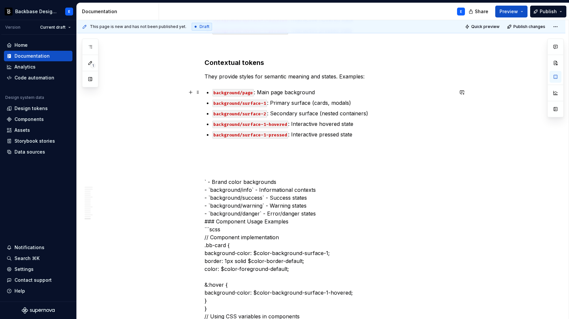
click at [246, 92] on code "background/page" at bounding box center [232, 93] width 41 height 8
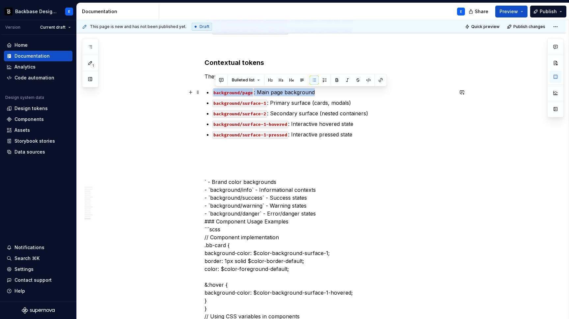
click at [246, 92] on code "background/page" at bounding box center [232, 93] width 41 height 8
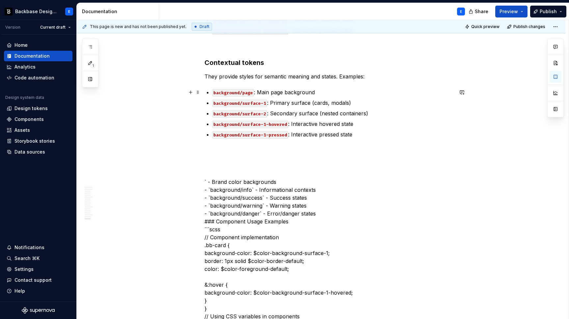
click at [235, 92] on code "background/page" at bounding box center [232, 93] width 41 height 8
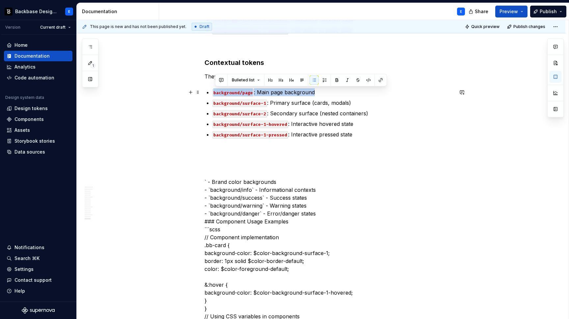
click at [251, 92] on code "background/page" at bounding box center [232, 93] width 41 height 8
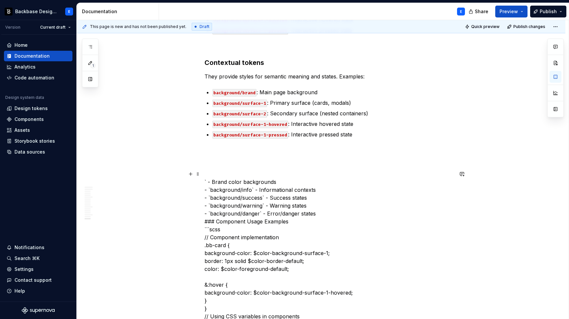
click at [266, 91] on p "background/brand : Main page background" at bounding box center [332, 92] width 241 height 8
click at [232, 102] on code "background/surface-1" at bounding box center [239, 103] width 55 height 8
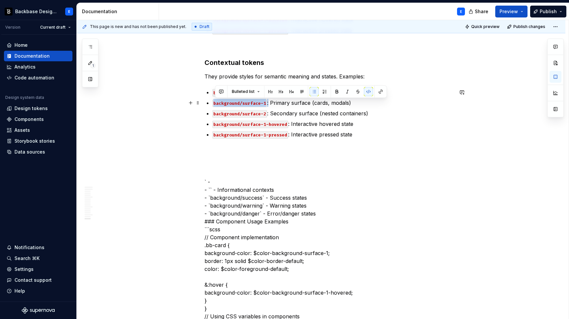
click at [267, 102] on code "background/surface-1" at bounding box center [239, 103] width 55 height 8
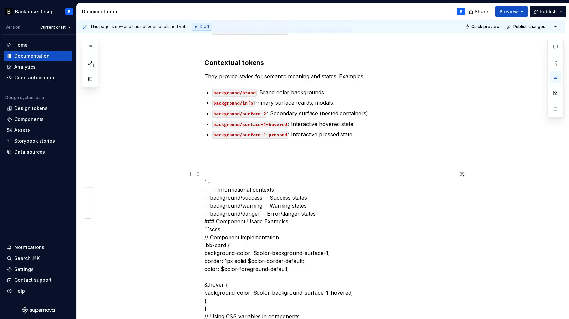
click at [271, 98] on ul "background/brand : Brand color backgrounds background/info Primary surface (car…" at bounding box center [332, 113] width 241 height 50
click at [256, 102] on p "background/info Primary surface (cards, modals)" at bounding box center [332, 103] width 241 height 8
click at [253, 115] on code "background/surface-2" at bounding box center [239, 114] width 55 height 8
click at [272, 114] on p "background/success : Secondary surface (nested containers)" at bounding box center [332, 113] width 241 height 8
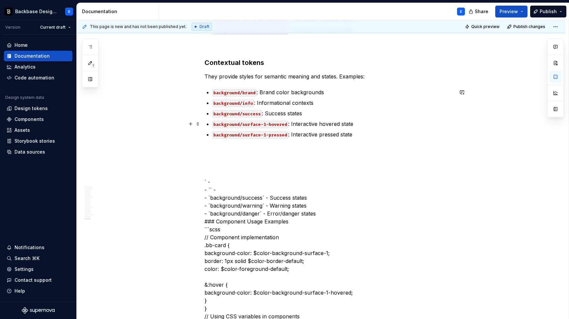
click at [251, 125] on code "background/surface-1-hovered" at bounding box center [250, 124] width 76 height 8
click at [245, 134] on code "background/surface-1-pressed" at bounding box center [250, 135] width 76 height 8
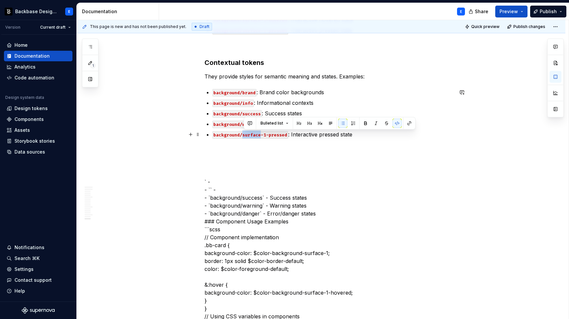
click at [245, 134] on code "background/surface-1-pressed" at bounding box center [250, 135] width 76 height 8
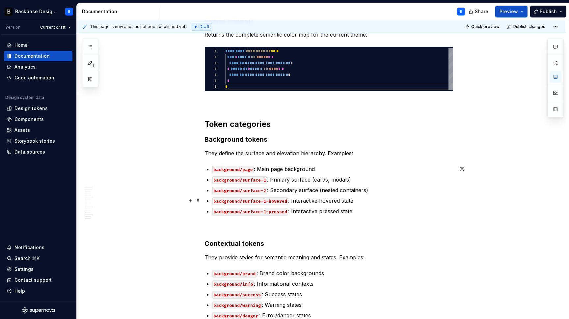
scroll to position [1423, 0]
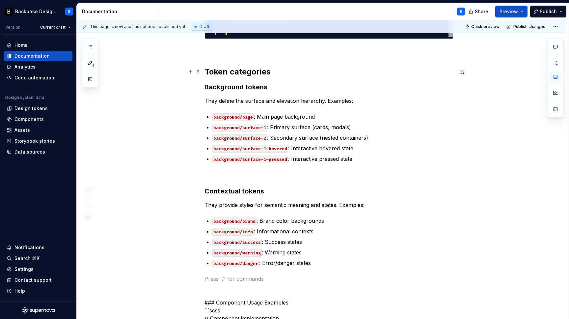
click at [236, 72] on h2 "Token categories" at bounding box center [328, 71] width 249 height 11
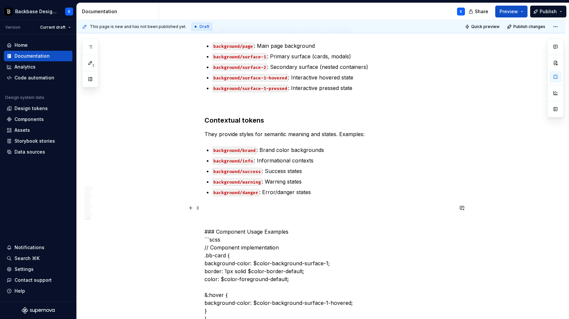
scroll to position [1524, 0]
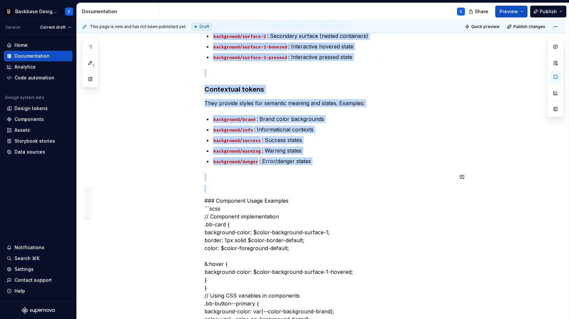
click at [224, 185] on p at bounding box center [328, 189] width 249 height 8
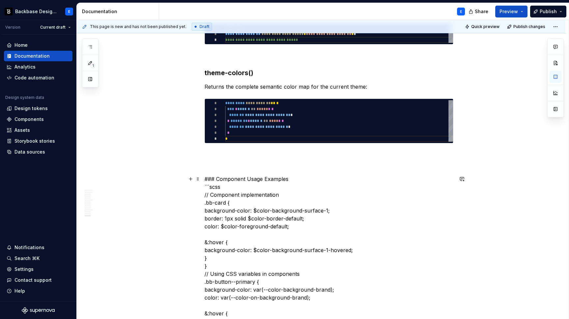
scroll to position [1313, 0]
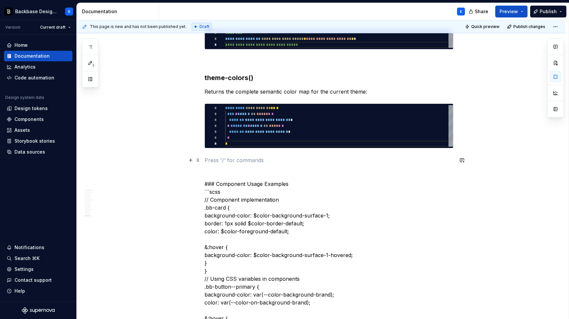
click at [210, 162] on p at bounding box center [328, 160] width 249 height 8
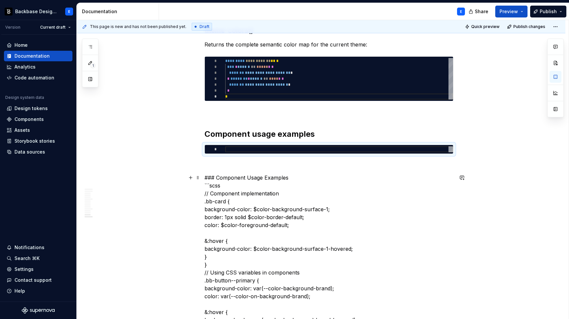
scroll to position [1362, 0]
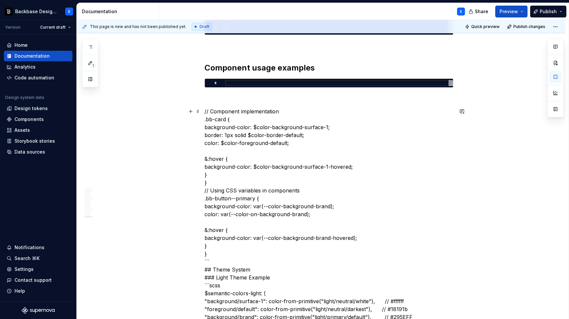
scroll to position [1428, 0]
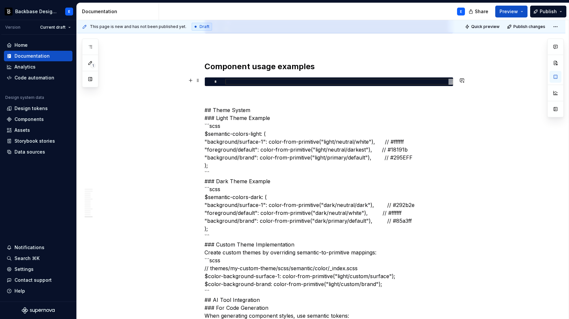
click at [250, 83] on div at bounding box center [339, 82] width 228 height 6
type textarea "*"
type textarea "**********"
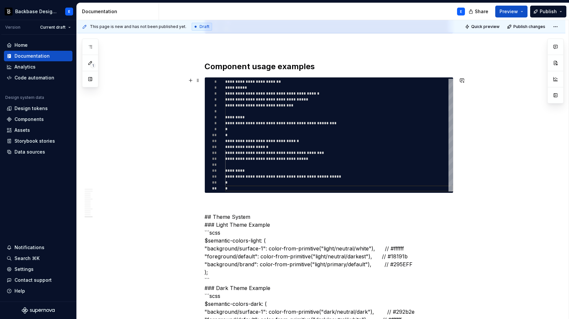
type textarea "*"
type textarea "**********"
click at [358, 83] on div "**********" at bounding box center [339, 135] width 228 height 113
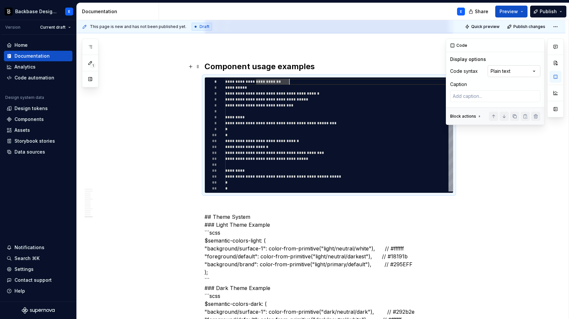
click at [511, 67] on div "Comments Open comments No comments yet Select ‘Comment’ from the block context …" at bounding box center [505, 82] width 118 height 86
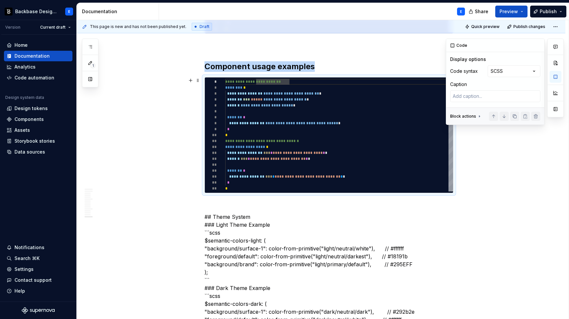
click at [301, 95] on div "**********" at bounding box center [339, 135] width 228 height 113
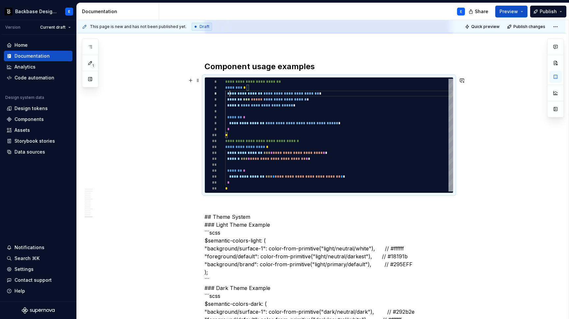
scroll to position [12, 0]
type textarea "*"
type textarea "**********"
type textarea "*"
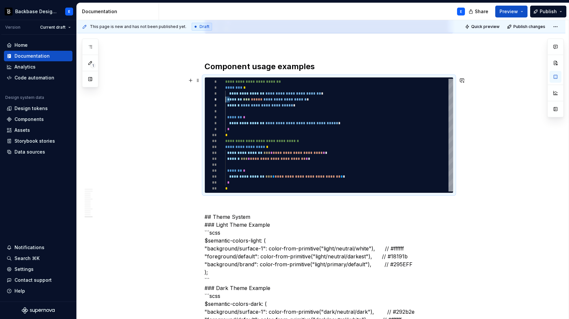
type textarea "**********"
type textarea "*"
type textarea "**********"
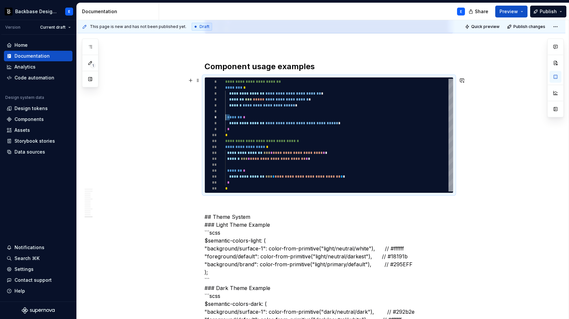
type textarea "*"
type textarea "**********"
type textarea "*"
type textarea "**********"
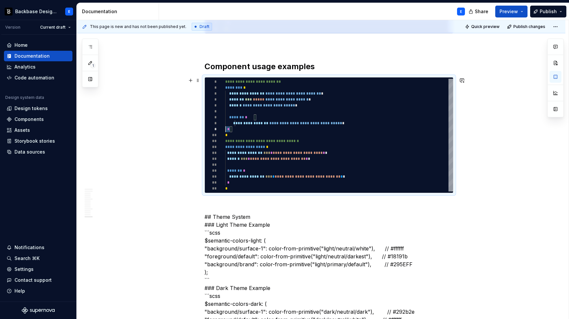
scroll to position [47, 0]
type textarea "*"
type textarea "**********"
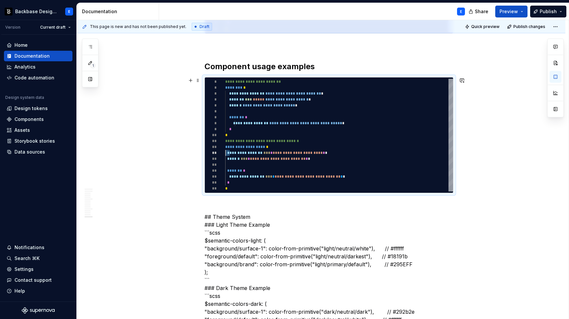
type textarea "*"
type textarea "**********"
type textarea "*"
type textarea "**********"
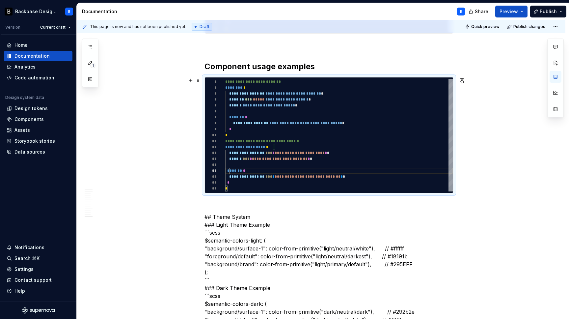
scroll to position [0, 0]
type textarea "*"
type textarea "**********"
type textarea "*"
type textarea "**********"
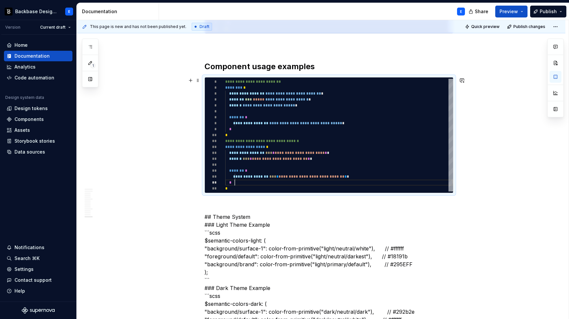
type textarea "*"
type textarea "**********"
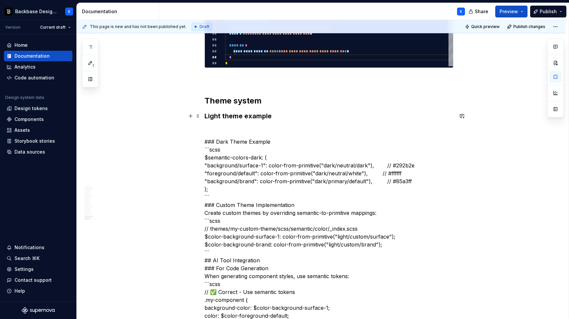
click at [285, 117] on h3 "Light theme example" at bounding box center [328, 115] width 249 height 9
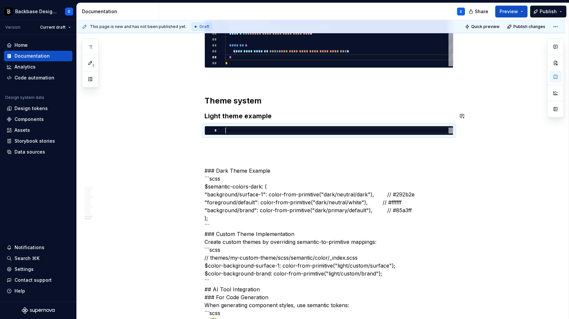
type textarea "*"
type textarea "**********"
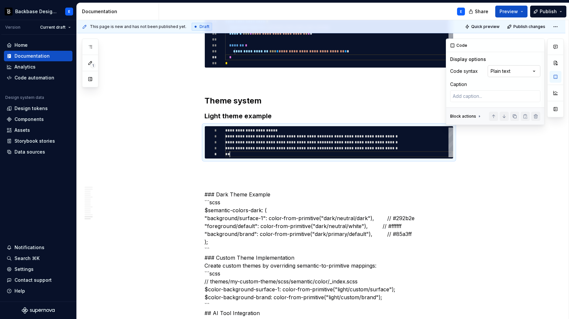
click at [515, 69] on div "Comments Open comments No comments yet Select ‘Comment’ from the block context …" at bounding box center [505, 82] width 118 height 86
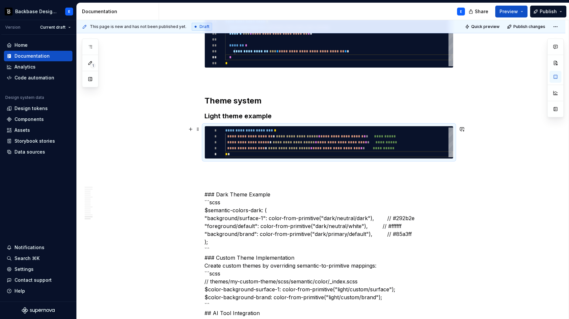
click at [332, 135] on div "**********" at bounding box center [339, 142] width 228 height 30
type textarea "*"
type textarea "**********"
type textarea "*"
type textarea "**********"
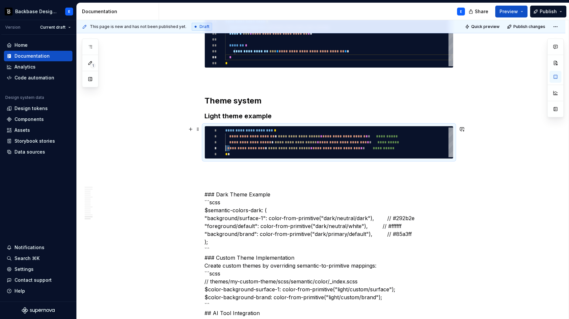
type textarea "*"
type textarea "**********"
click at [284, 167] on p at bounding box center [328, 171] width 249 height 8
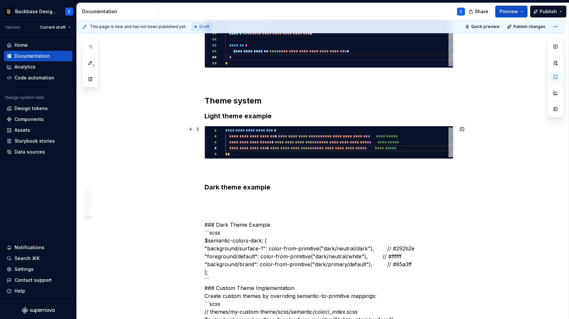
click at [199, 129] on span at bounding box center [197, 128] width 5 height 9
copy h3 "Light theme example"
click at [221, 195] on div "Overview The Backbase Design System implements a comprehensive semantic token s…" at bounding box center [328, 78] width 249 height 2938
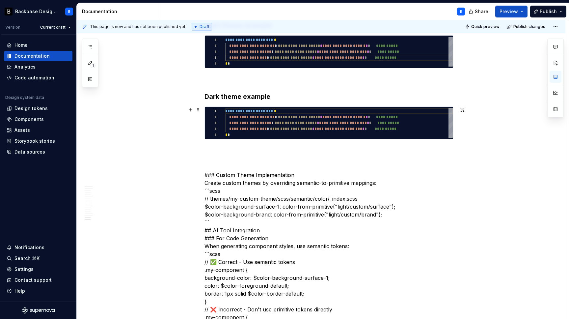
type textarea "*"
type textarea "**********"
click at [248, 123] on div "**********" at bounding box center [339, 123] width 228 height 30
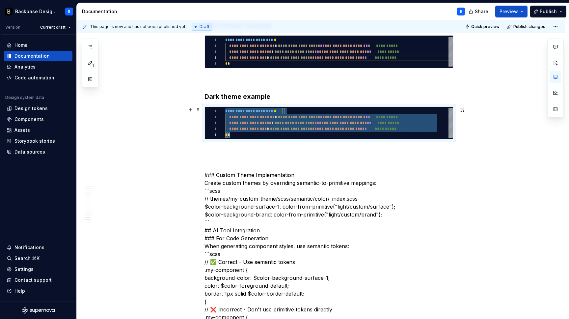
scroll to position [0, 5]
type textarea "*"
type textarea "**********"
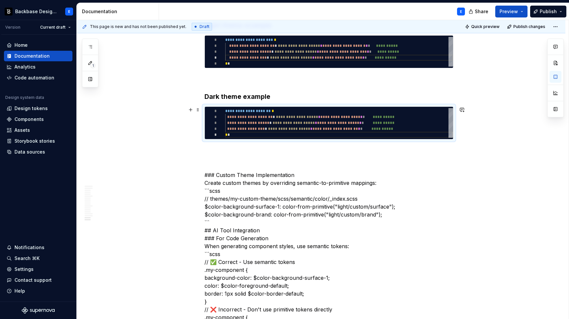
click at [250, 117] on div "**********" at bounding box center [339, 123] width 228 height 30
type textarea "*"
type textarea "**********"
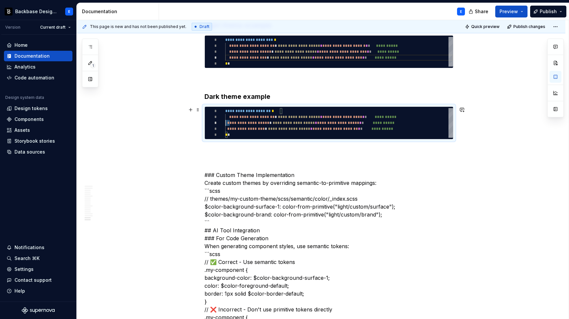
type textarea "*"
type textarea "**********"
type textarea "*"
type textarea "**********"
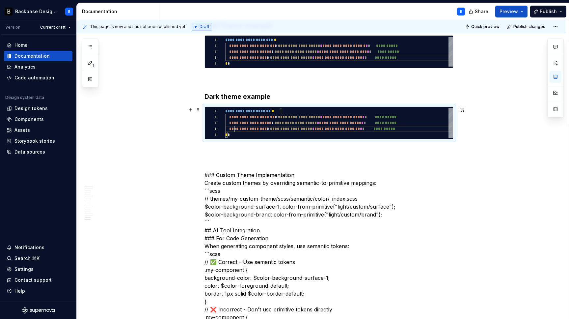
scroll to position [24, 5]
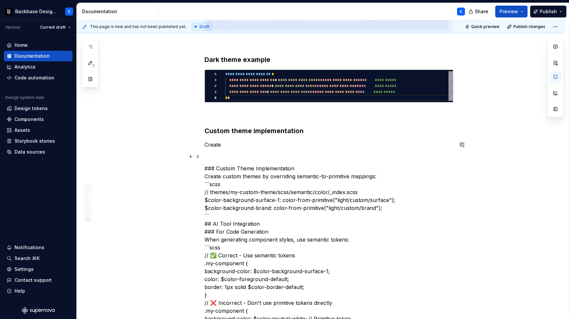
scroll to position [1685, 0]
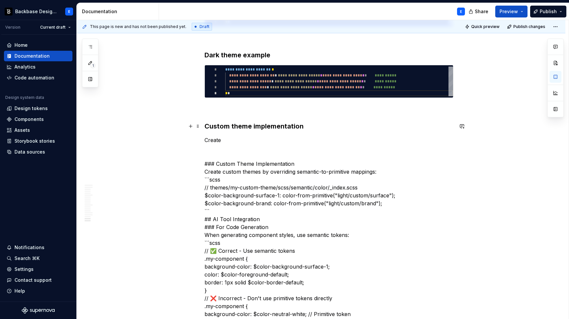
click at [243, 128] on h3 "Custom theme implementation" at bounding box center [328, 125] width 249 height 9
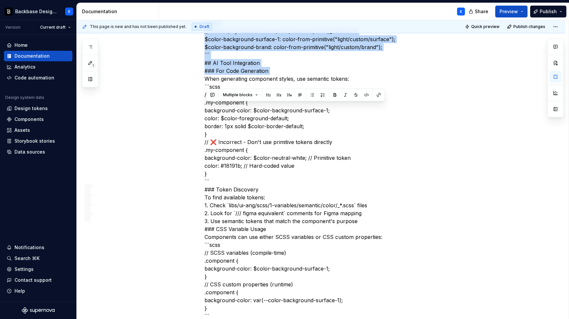
scroll to position [1844, 0]
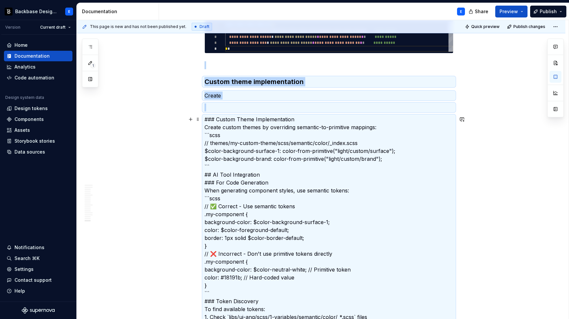
scroll to position [1720, 0]
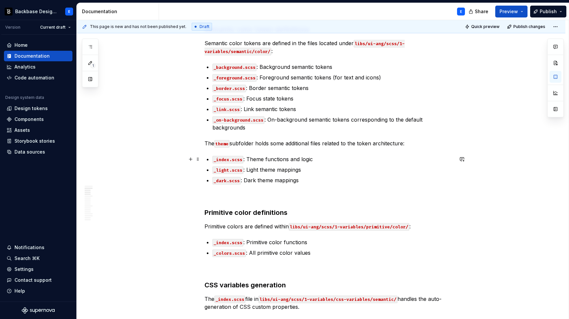
scroll to position [334, 0]
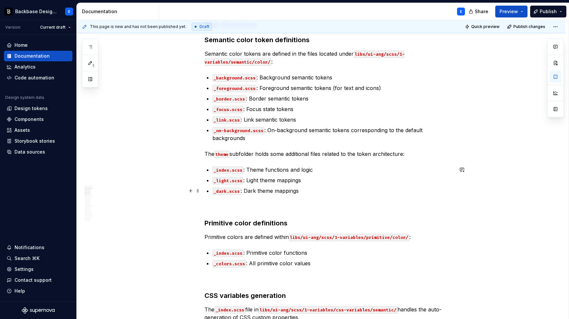
click at [307, 191] on p "_dark.scss : Dark theme mappings" at bounding box center [332, 191] width 241 height 8
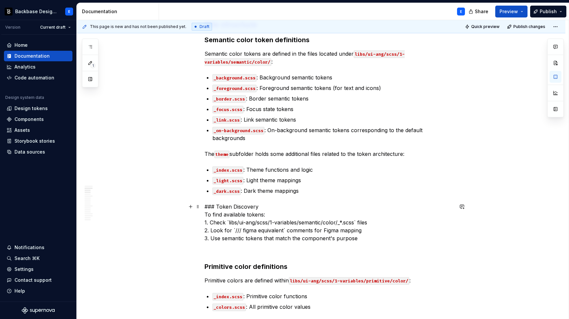
click at [282, 208] on p "### Token Discovery To find available tokens: 1. Check `libs/ui-ang/scss/1-vari…" at bounding box center [328, 221] width 249 height 39
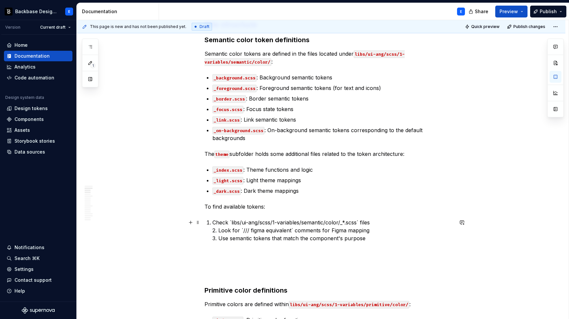
click at [233, 221] on p "Check `libs/ui-ang/scss/1-variables/semantic/color/_*.scss` files 2. Look for `…" at bounding box center [332, 230] width 241 height 24
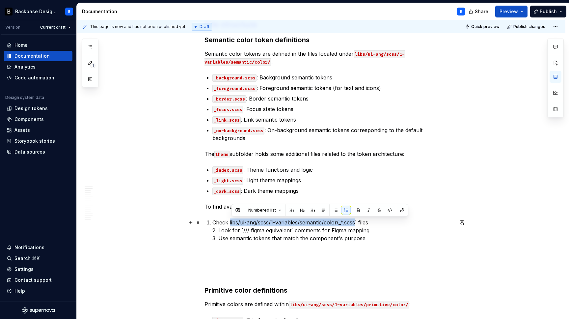
click at [358, 222] on p "Check libs/ui-ang/scss/1-variables/semantic/color/_*.scss` files 2. Look for `/…" at bounding box center [332, 230] width 241 height 24
click at [386, 209] on button "button" at bounding box center [389, 209] width 9 height 9
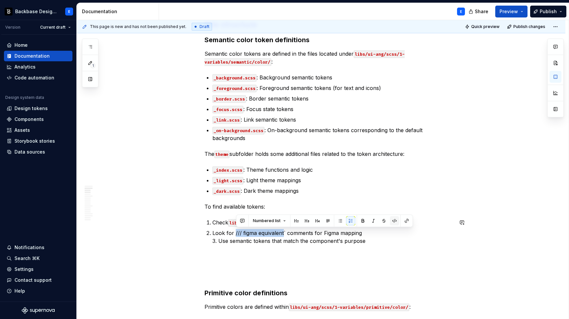
click at [391, 221] on button "button" at bounding box center [394, 220] width 9 height 9
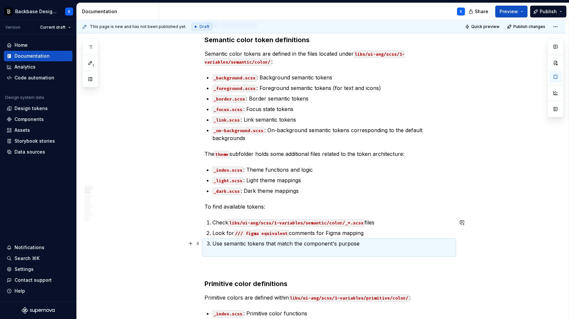
click at [385, 241] on p "Use semantic tokens that match the component's purpose" at bounding box center [332, 247] width 241 height 16
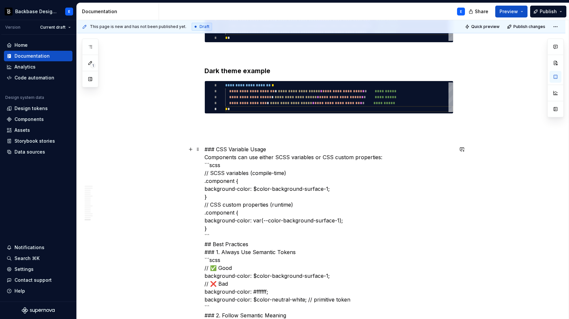
scroll to position [1773, 0]
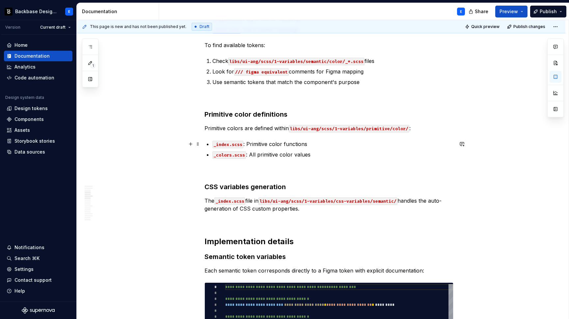
scroll to position [514, 0]
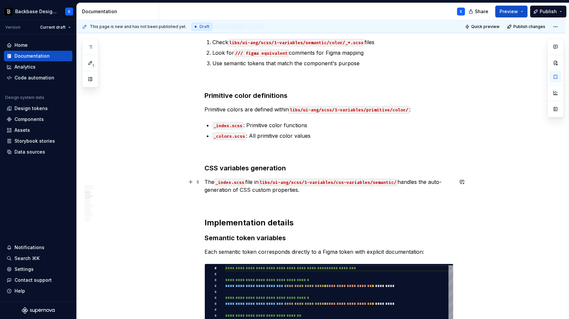
click at [318, 188] on p "The _index.scss file in libs/ui-ang/scss/1-variables/css-variables/semantic/ ha…" at bounding box center [328, 186] width 249 height 16
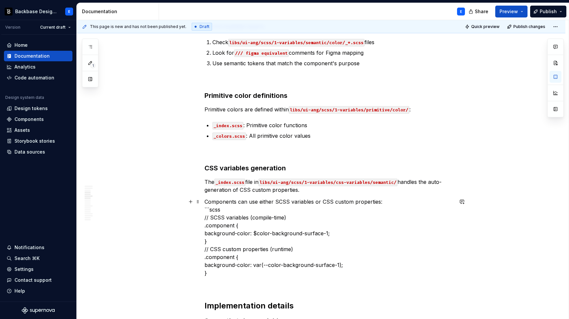
click at [303, 202] on p "Components can use either SCSS variables or CSS custom properties: ```scss // S…" at bounding box center [328, 236] width 249 height 79
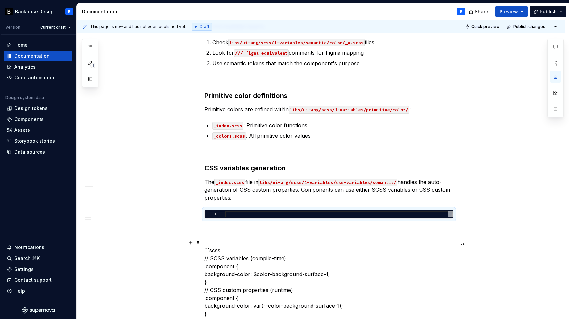
click at [263, 249] on p "```scss // SCSS variables (compile-time) .component { background-color: $color-…" at bounding box center [328, 277] width 249 height 79
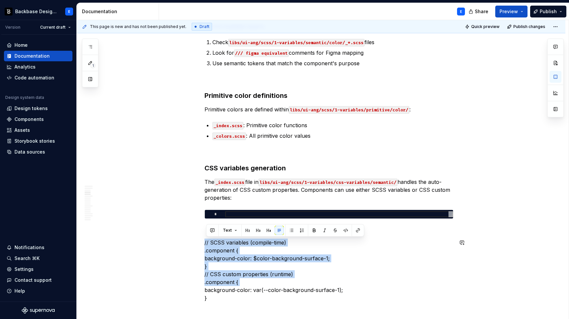
scroll to position [634, 0]
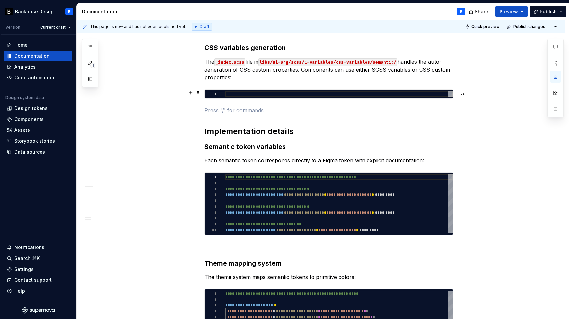
click at [269, 94] on div at bounding box center [339, 94] width 228 height 6
type textarea "*"
type textarea "**********"
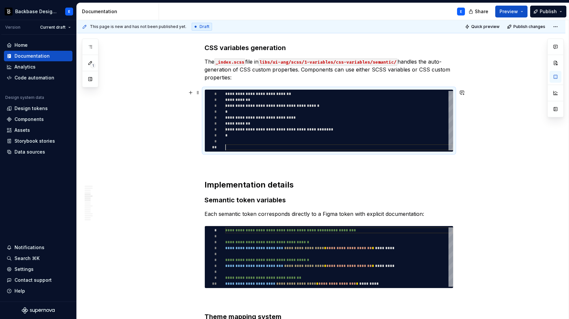
type textarea "*"
type textarea "**********"
type textarea "*"
type textarea "**********"
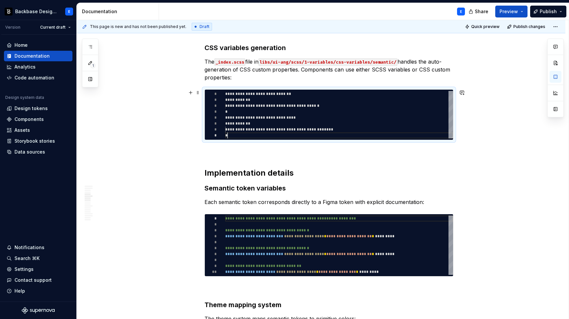
scroll to position [41, 2]
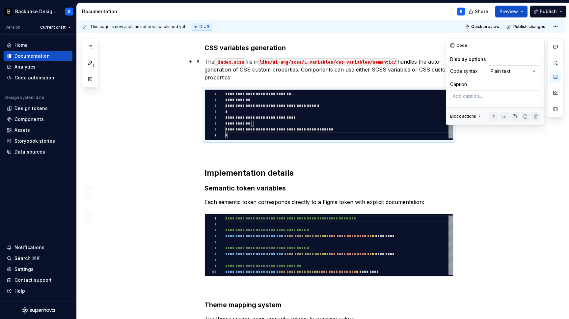
click at [508, 70] on div "Comments Open comments No comments yet Select ‘Comment’ from the block context …" at bounding box center [505, 82] width 118 height 86
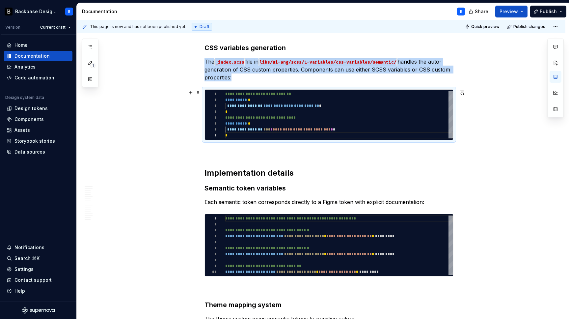
click at [298, 101] on div "**********" at bounding box center [339, 114] width 228 height 47
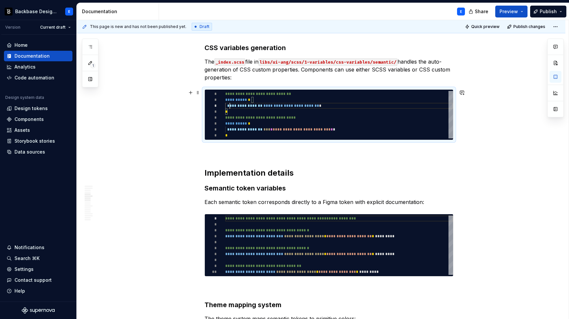
scroll to position [12, 0]
type textarea "*"
type textarea "**********"
type textarea "*"
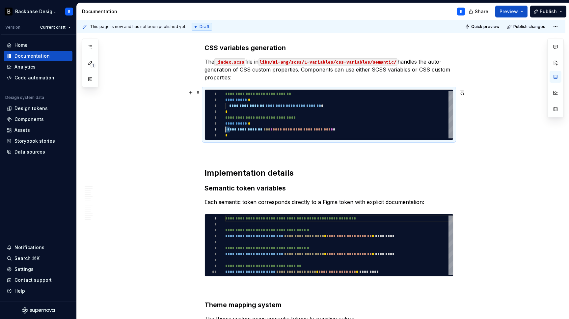
type textarea "**********"
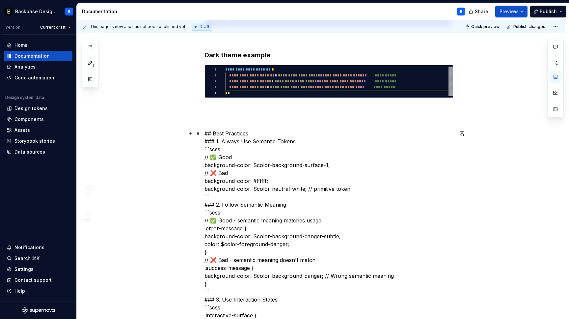
scroll to position [1811, 0]
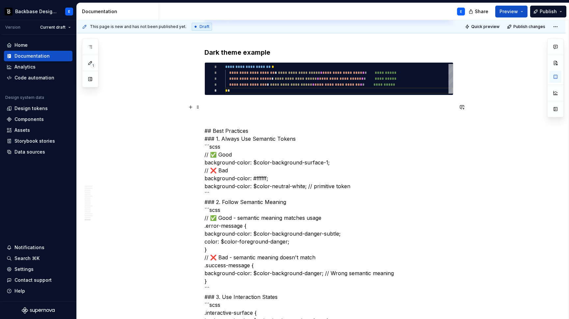
click at [233, 111] on p at bounding box center [328, 107] width 249 height 8
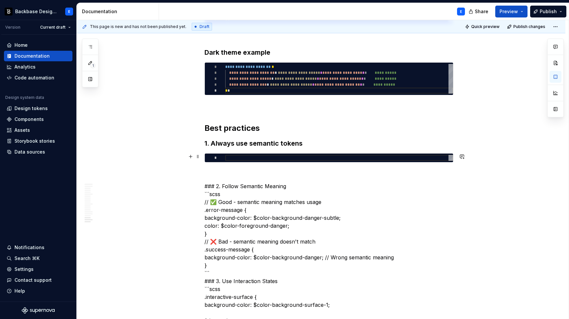
click at [243, 158] on div at bounding box center [339, 158] width 228 height 6
type textarea "*"
type textarea "**********"
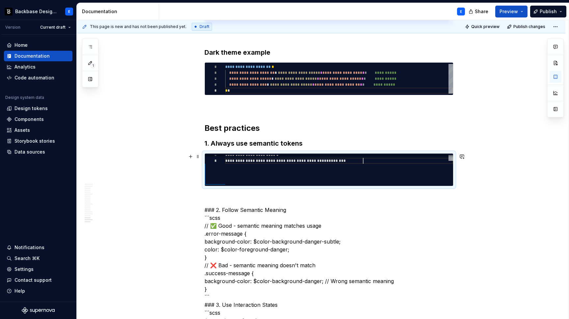
scroll to position [24, 138]
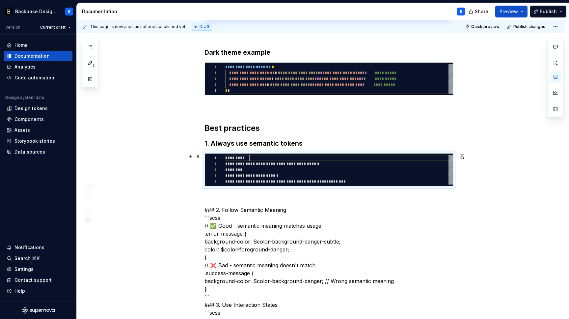
click at [253, 159] on div "**********" at bounding box center [339, 170] width 228 height 30
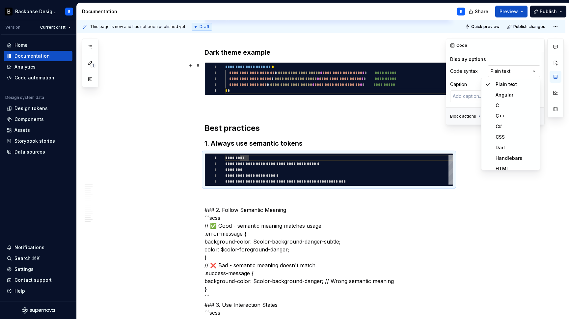
click at [516, 72] on div "Comments Open comments No comments yet Select ‘Comment’ from the block context …" at bounding box center [505, 82] width 118 height 86
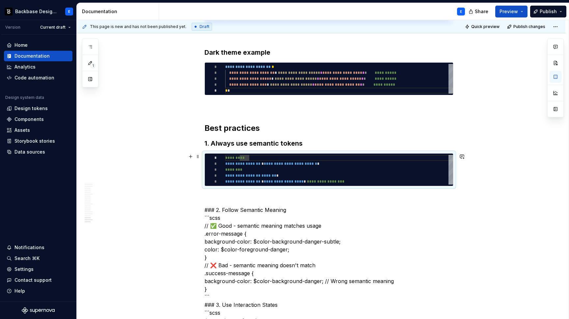
click at [285, 170] on div "**********" at bounding box center [339, 170] width 228 height 30
type textarea "*"
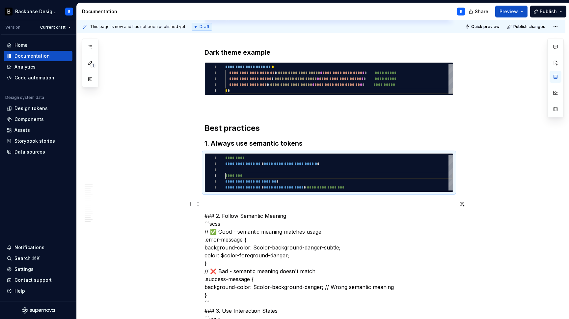
type textarea "**********"
click at [244, 202] on p at bounding box center [328, 204] width 249 height 8
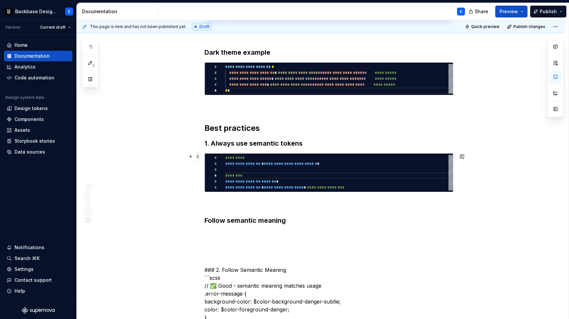
click at [199, 156] on span at bounding box center [197, 156] width 5 height 9
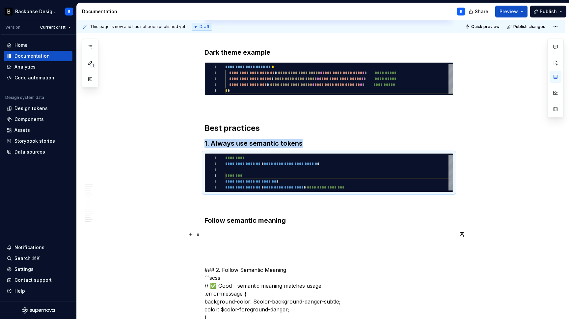
copy h3 "1. Always use semantic tokens"
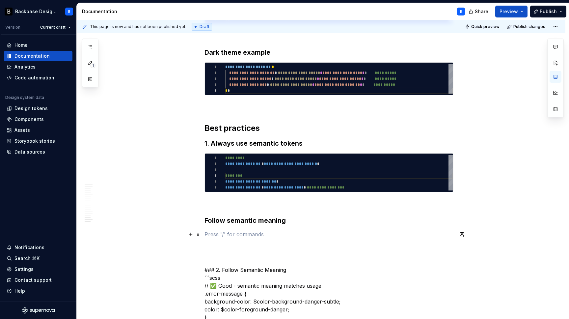
click at [216, 232] on p at bounding box center [328, 234] width 249 height 8
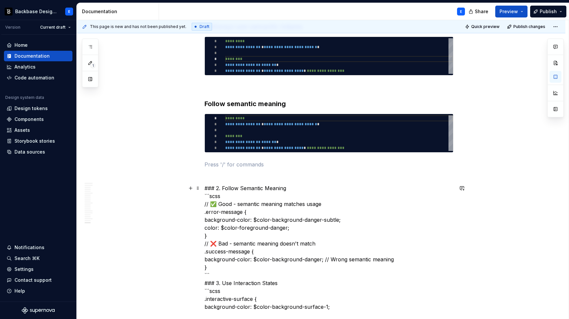
scroll to position [1984, 0]
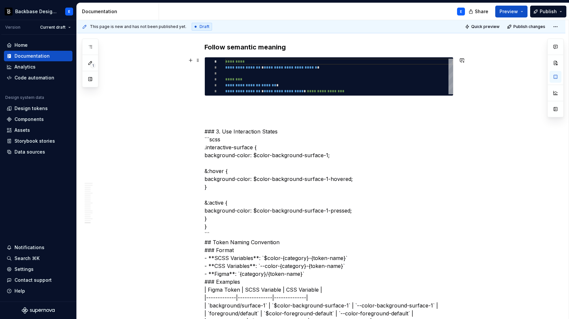
click at [245, 80] on div "**********" at bounding box center [339, 77] width 228 height 36
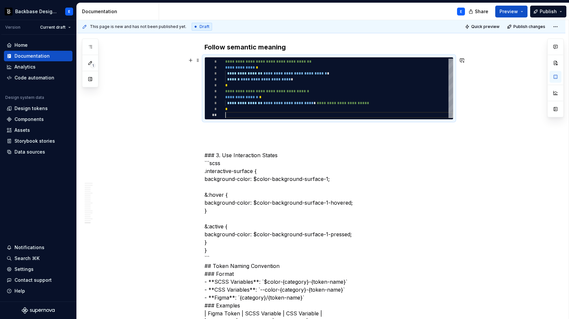
scroll to position [53, 0]
click at [236, 84] on div "**********" at bounding box center [339, 88] width 228 height 59
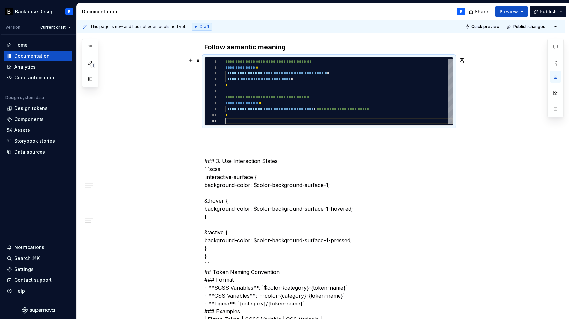
scroll to position [53, 2]
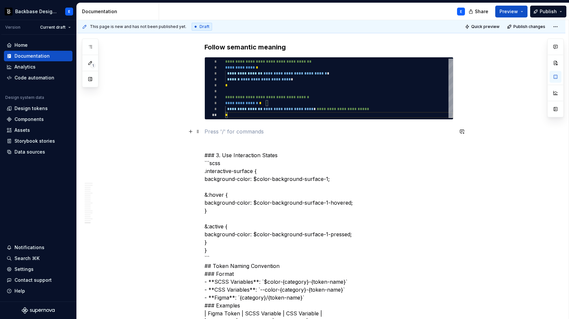
click at [220, 134] on p at bounding box center [328, 131] width 249 height 8
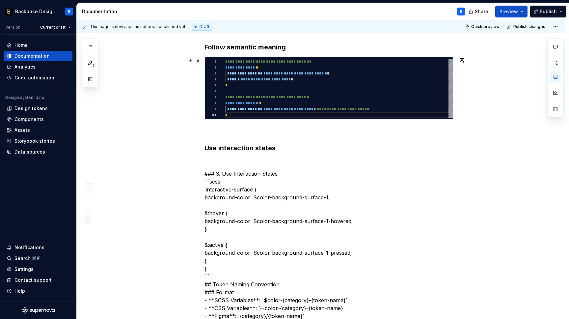
click at [200, 59] on span at bounding box center [197, 60] width 5 height 9
click at [286, 150] on h3 "Use interaction states" at bounding box center [328, 147] width 249 height 9
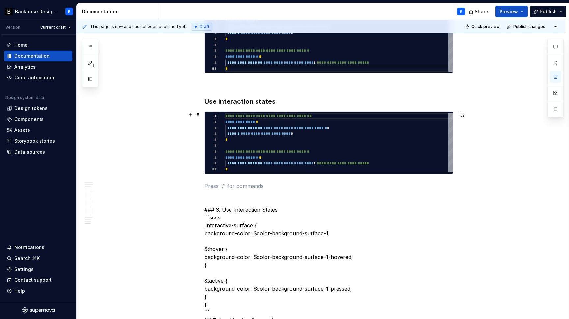
scroll to position [2052, 0]
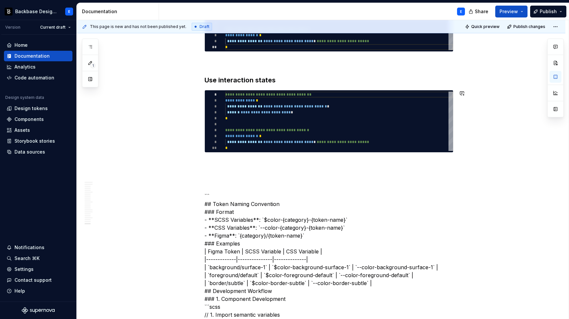
click at [263, 109] on div "**********" at bounding box center [339, 120] width 228 height 59
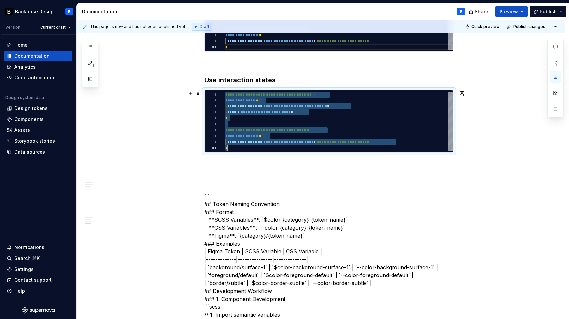
scroll to position [0, 2]
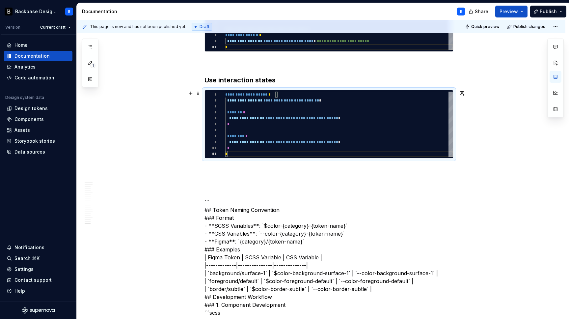
click at [253, 101] on div "**********" at bounding box center [339, 123] width 228 height 65
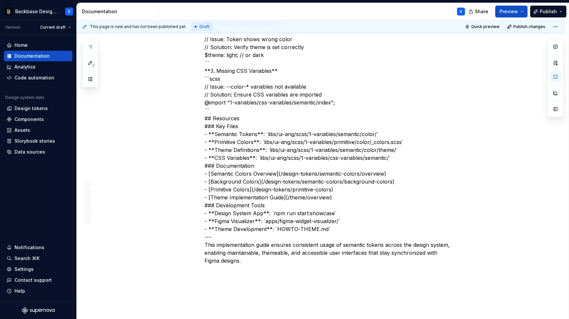
scroll to position [2660, 0]
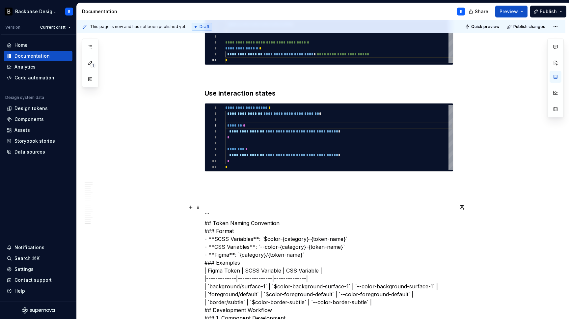
scroll to position [2042, 0]
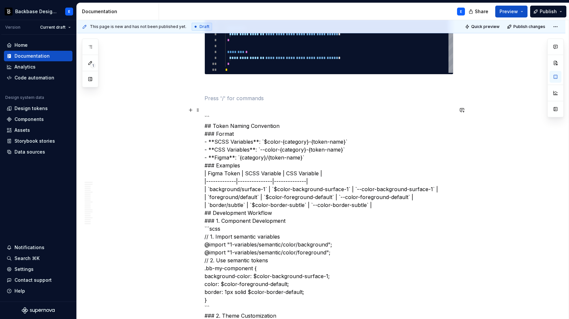
scroll to position [2137, 0]
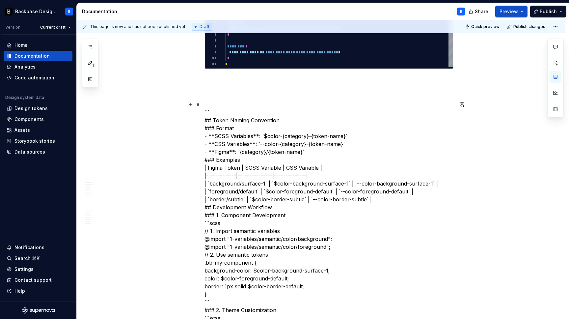
scroll to position [2143, 0]
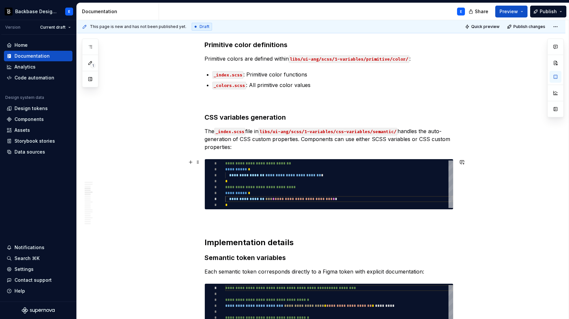
scroll to position [564, 0]
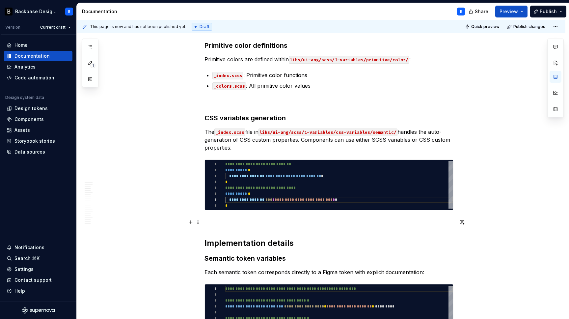
click at [219, 221] on p at bounding box center [328, 222] width 249 height 8
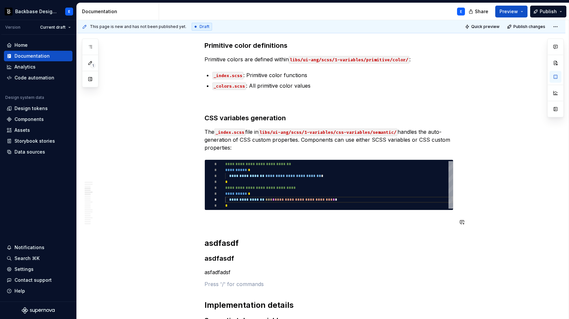
scroll to position [699, 0]
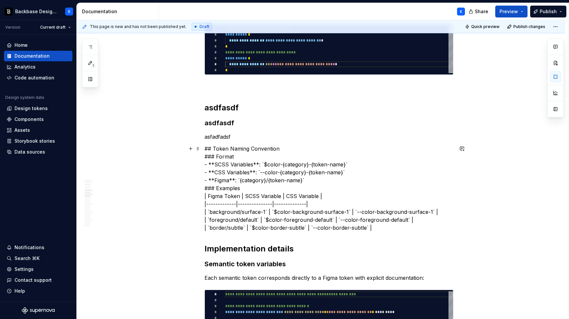
click at [236, 150] on p "## Token Naming Convention ### Format - **SCSS Variables**: `$color-{category}-…" at bounding box center [328, 187] width 249 height 87
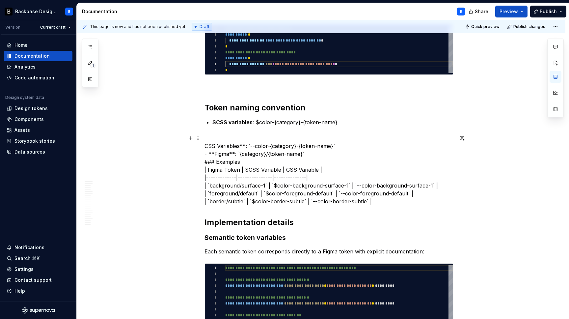
click at [249, 148] on p "CSS Variables**: `--color-{category}-{token-name}` - **Figma**: `{category}/{to…" at bounding box center [328, 169] width 249 height 71
click at [255, 123] on p "SCSS variables : $color-{category}-{token-name}" at bounding box center [332, 122] width 241 height 8
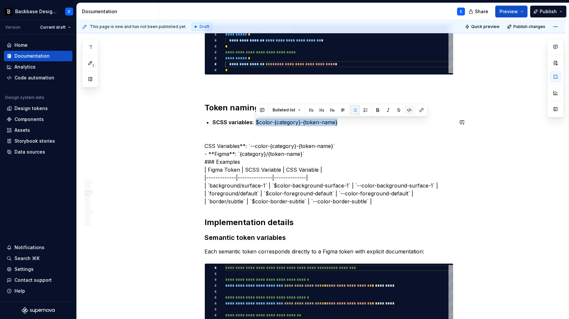
click at [409, 109] on button "button" at bounding box center [408, 109] width 9 height 9
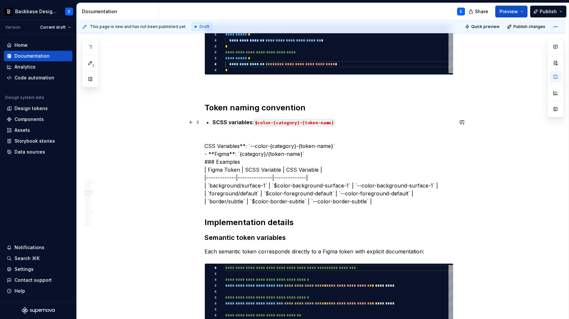
click at [345, 124] on p "SCSS variables : $color-{category}-{token-name}" at bounding box center [332, 122] width 241 height 8
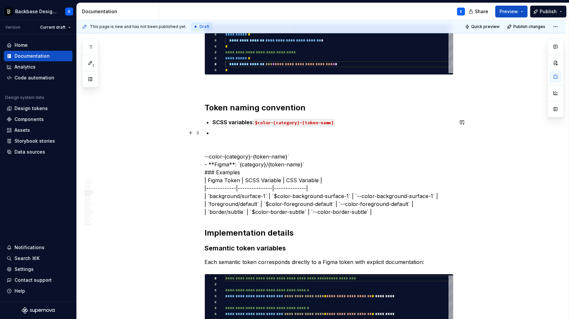
click at [268, 131] on p at bounding box center [332, 133] width 241 height 8
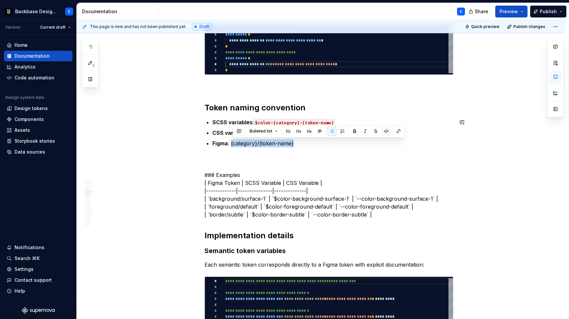
click at [384, 133] on button "button" at bounding box center [385, 130] width 9 height 9
click at [308, 142] on p "Figma : {category}/{token-name}" at bounding box center [332, 143] width 241 height 8
click at [238, 108] on h2 "Token naming convention" at bounding box center [328, 107] width 249 height 11
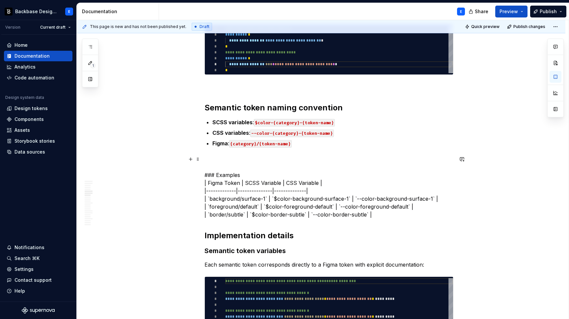
click at [265, 157] on p "### Examples | Figma Token | SCSS Variable | CSS Variable | |-------------|----…" at bounding box center [328, 186] width 249 height 63
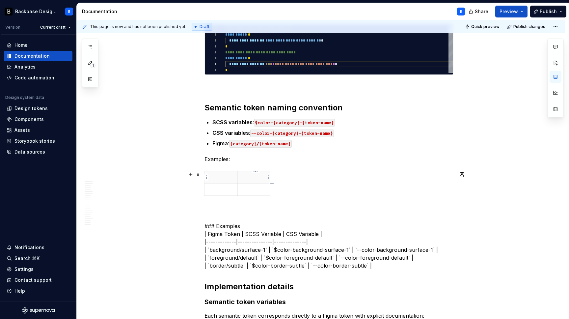
click at [258, 178] on p at bounding box center [254, 177] width 25 height 7
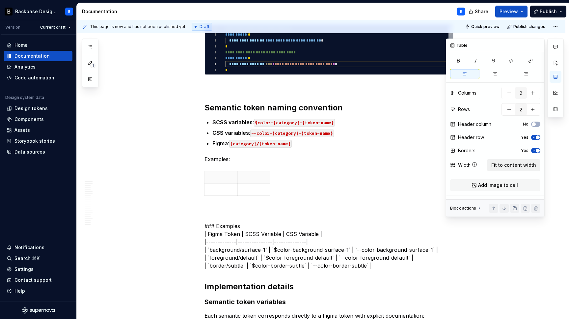
click at [517, 166] on span "Fit to content width" at bounding box center [513, 165] width 45 height 7
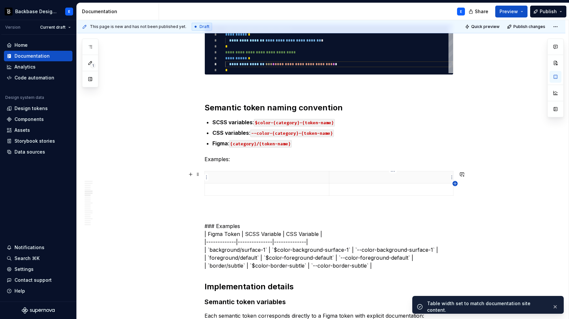
click at [454, 183] on icon "button" at bounding box center [454, 183] width 3 height 3
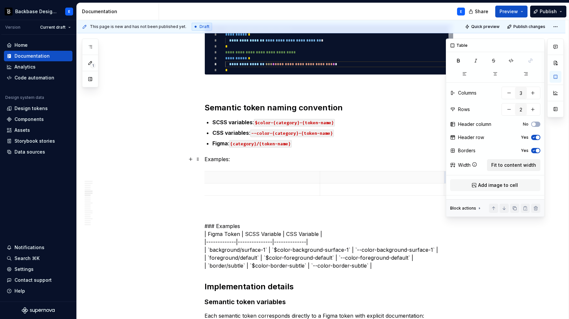
click at [500, 165] on span "Fit to content width" at bounding box center [513, 165] width 45 height 7
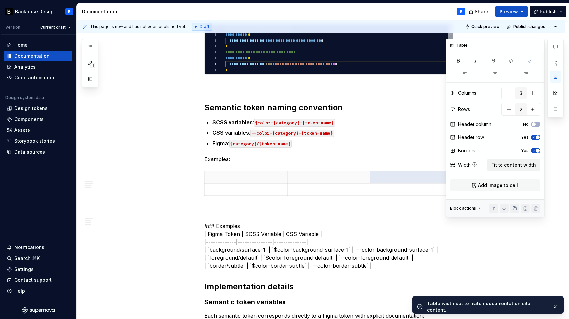
scroll to position [0, 0]
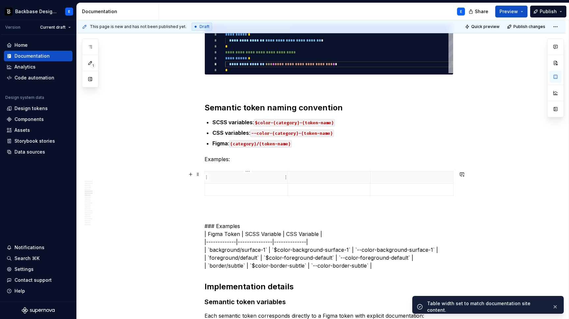
click at [246, 176] on p at bounding box center [246, 177] width 75 height 7
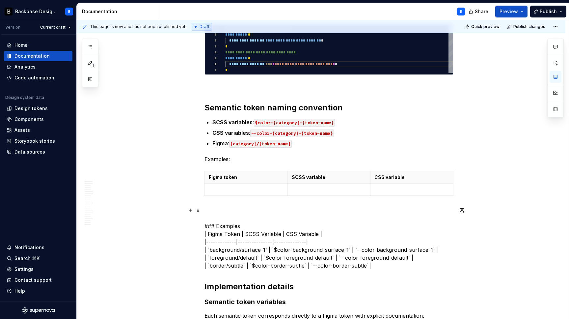
click at [259, 227] on p "### Examples | Figma Token | SCSS Variable | CSS Variable | |-------------|----…" at bounding box center [328, 237] width 249 height 63
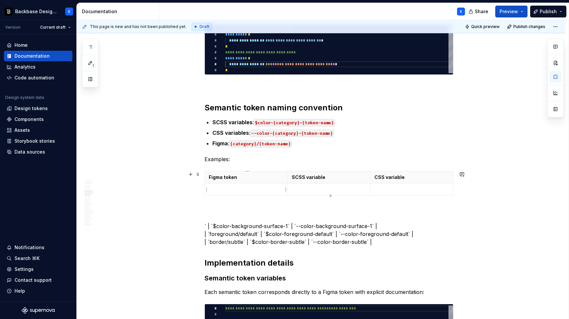
click at [231, 190] on p at bounding box center [246, 189] width 75 height 7
click at [252, 226] on p "` | `$color-background-surface-1` | `--color-background-surface-1` | | `foregro…" at bounding box center [328, 225] width 249 height 39
click at [280, 226] on p "$color-background-surface-1` | `--color-background-surface-1` | | `foreground/d…" at bounding box center [328, 225] width 249 height 39
click at [315, 187] on p at bounding box center [329, 189] width 75 height 7
click at [214, 225] on p "` | `--color-background-surface-1` | | `foreground/default` | `$color-foregroun…" at bounding box center [328, 225] width 249 height 39
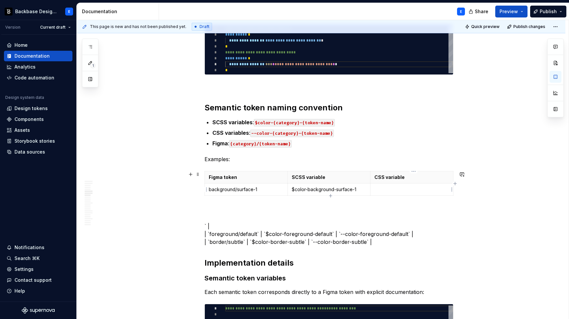
click at [389, 192] on p at bounding box center [411, 189] width 75 height 7
click at [330, 195] on icon "button" at bounding box center [330, 195] width 5 height 5
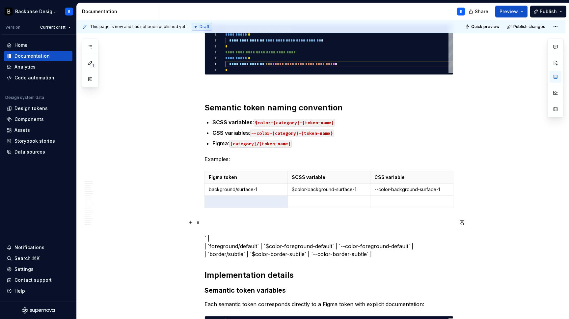
click at [219, 246] on p "` | | `foreground/default` | `$color-foreground-default` | `--color-foreground-…" at bounding box center [328, 237] width 249 height 39
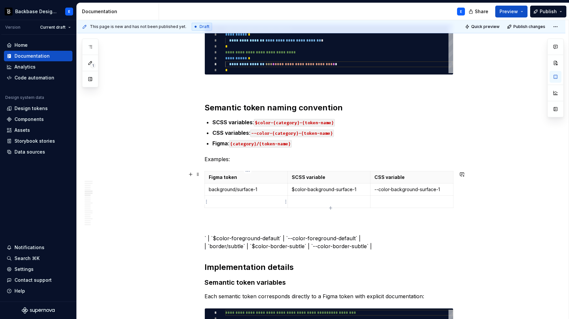
click at [234, 197] on td at bounding box center [246, 201] width 83 height 12
click at [214, 237] on p "` | `$color-foreground-default` | `--color-foreground-default` | | `border/subt…" at bounding box center [328, 234] width 249 height 32
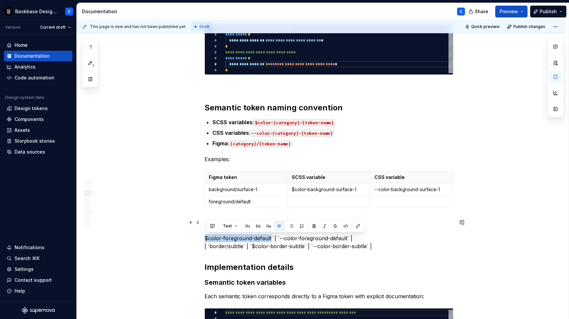
click at [271, 237] on p "$color-foreground-default` | `--color-foreground-default` | | `border/subtle` |…" at bounding box center [328, 234] width 249 height 32
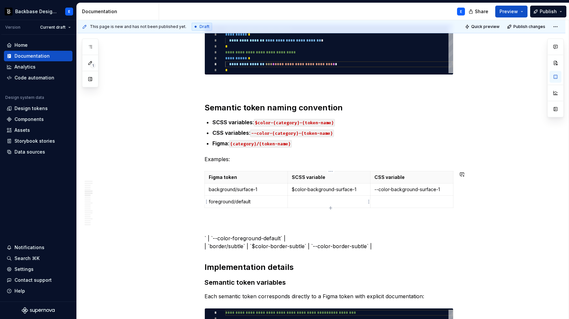
click at [310, 206] on td at bounding box center [328, 201] width 83 height 12
click at [214, 236] on p "` | `--color-foreground-default` | | `border/subtle` | `$color-border-subtle` |…" at bounding box center [328, 234] width 249 height 32
click at [272, 237] on p "--color-foreground-default` | | `border/subtle` | `$color-border-subtle` | `--c…" at bounding box center [328, 234] width 249 height 32
click at [381, 198] on p at bounding box center [411, 201] width 75 height 7
click at [331, 206] on icon "button" at bounding box center [330, 207] width 5 height 5
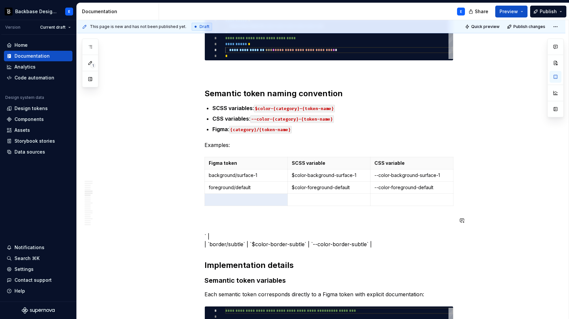
scroll to position [715, 0]
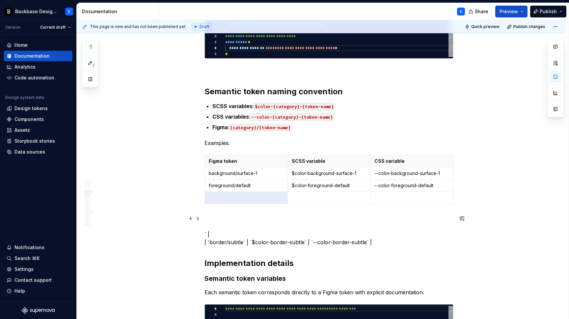
click at [211, 242] on p "` | | `border/subtle` | `$color-border-subtle` | `--color-border-subtle` |" at bounding box center [328, 230] width 249 height 32
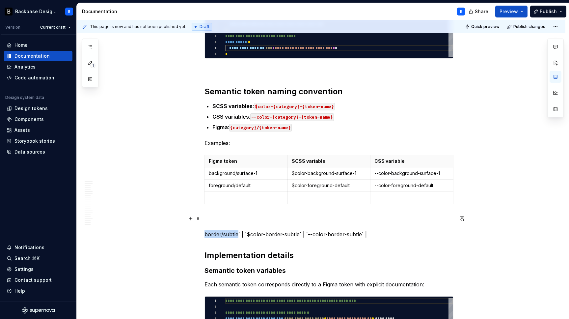
click at [239, 234] on p "border/subtle` | `$color-border-subtle` | `--color-border-subtle` |" at bounding box center [328, 226] width 249 height 24
click at [240, 194] on td at bounding box center [246, 198] width 83 height 12
click at [214, 233] on p "` | `$color-border-subtle` | `--color-border-subtle` |" at bounding box center [328, 226] width 249 height 24
click at [258, 233] on p "$color-border-subtle` | `--color-border-subtle` |" at bounding box center [328, 226] width 249 height 24
click at [322, 196] on p at bounding box center [329, 197] width 75 height 7
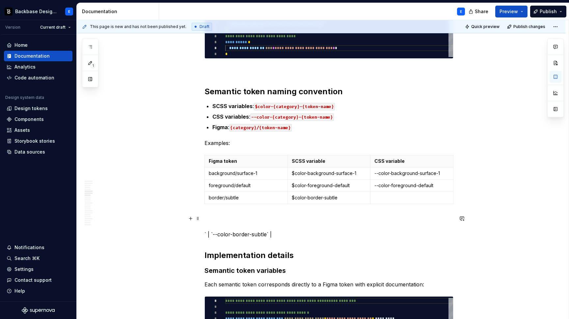
click at [214, 233] on p "` | `--color-border-subtle` |" at bounding box center [328, 226] width 249 height 24
click at [259, 233] on p "--color-border-subtle` |" at bounding box center [328, 226] width 249 height 24
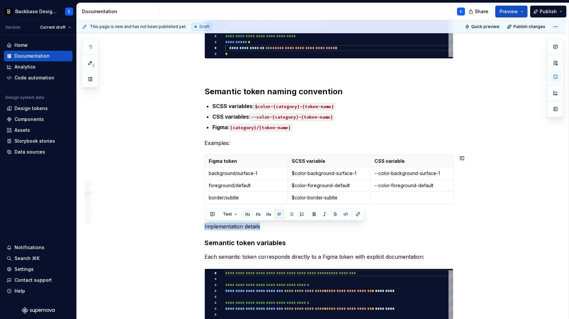
click at [247, 212] on button "button" at bounding box center [247, 213] width 9 height 9
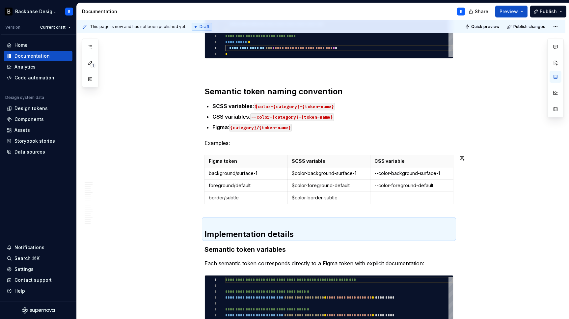
click at [240, 230] on h2 "Implementation details" at bounding box center [328, 228] width 249 height 21
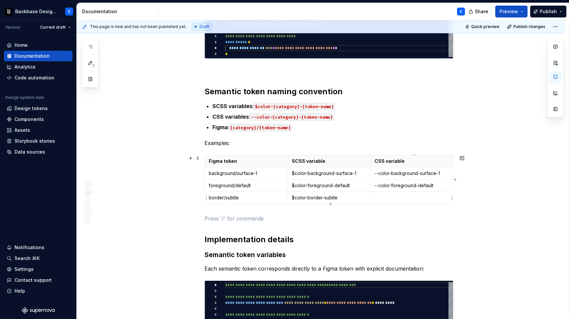
click at [400, 201] on td at bounding box center [411, 198] width 83 height 12
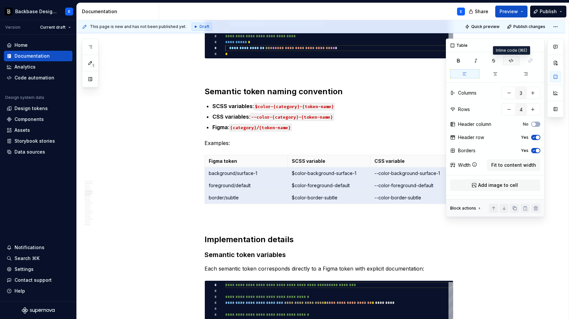
click at [507, 57] on button "button" at bounding box center [511, 60] width 16 height 9
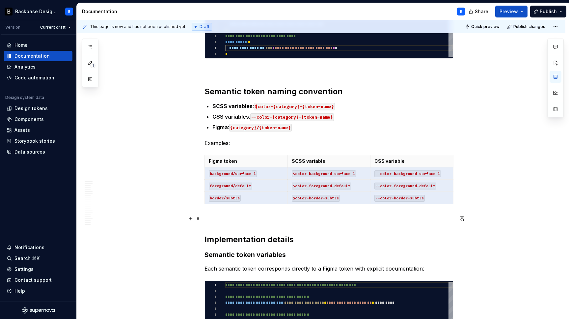
click at [365, 216] on p at bounding box center [328, 218] width 249 height 8
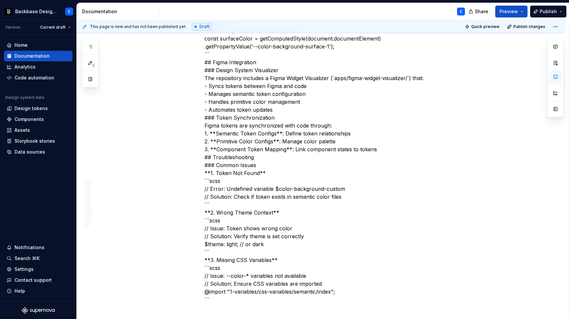
scroll to position [2507, 0]
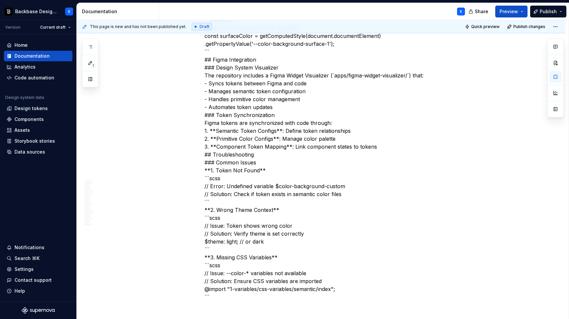
click at [228, 155] on p "## Development Workflow ### 1. Component Development ```scss // 1. Import seman…" at bounding box center [328, 79] width 249 height 442
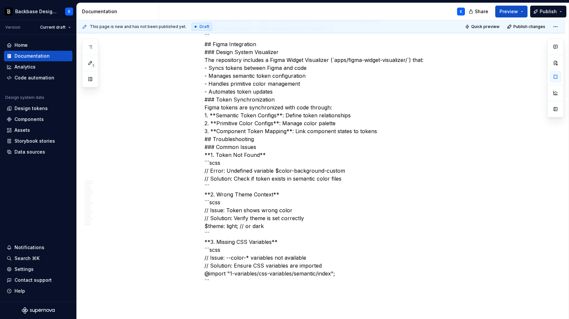
scroll to position [2525, 0]
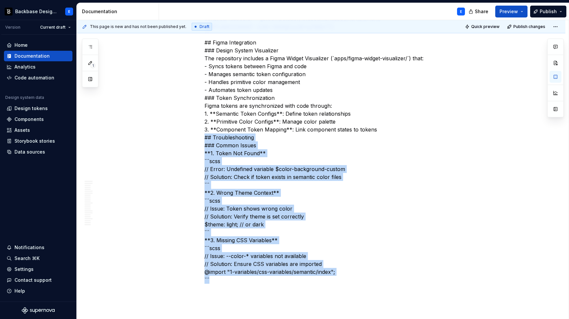
click at [242, 279] on p "## Development Workflow ### 1. Component Development ```scss // 1. Import seman…" at bounding box center [328, 62] width 249 height 442
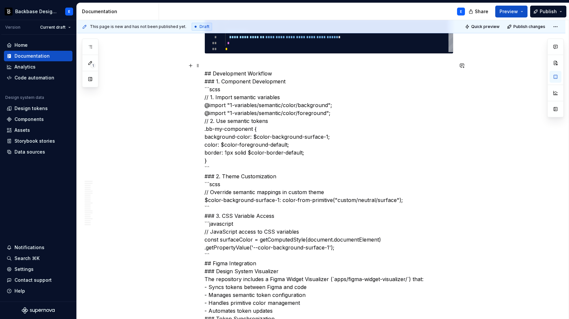
scroll to position [2303, 0]
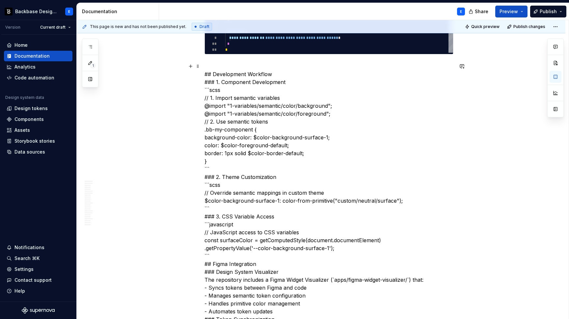
click at [248, 98] on p "## Development Workflow ### 1. Component Development ```scss // 1. Import seman…" at bounding box center [328, 208] width 249 height 292
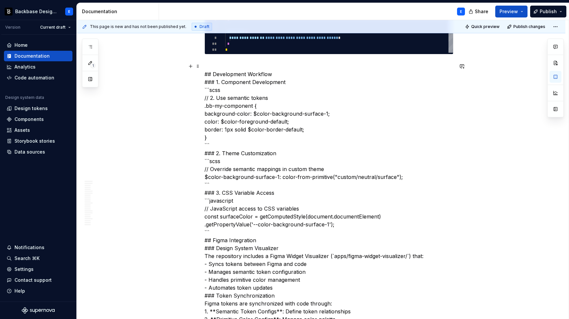
click at [251, 72] on p "## Development Workflow ### 1. Component Development ```scss // 2. Use semantic…" at bounding box center [328, 196] width 249 height 269
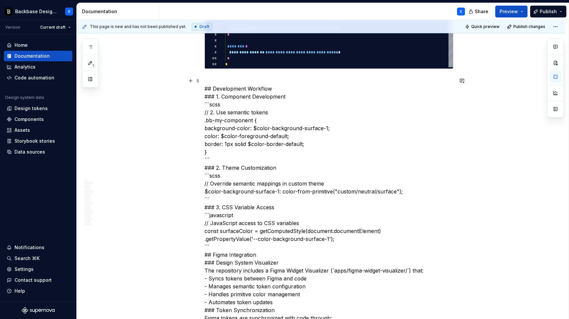
scroll to position [2263, 0]
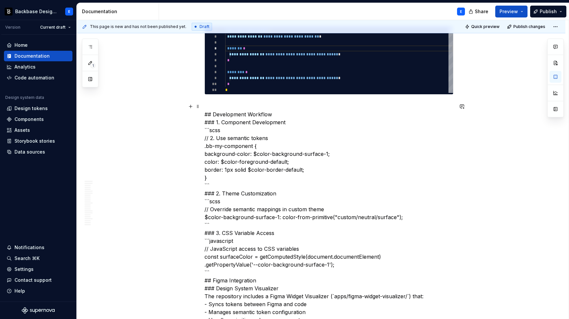
click at [206, 116] on p "## Development Workflow ### 1. Component Development ```scss // 2. Use semantic…" at bounding box center [328, 236] width 249 height 269
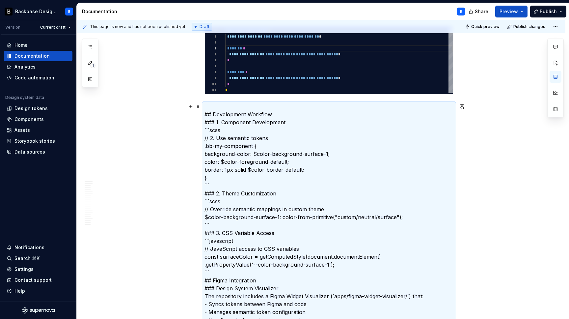
scroll to position [2142, 0]
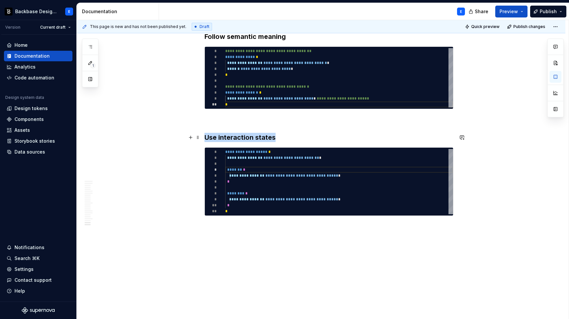
click at [292, 136] on h3 "Use interaction states" at bounding box center [328, 137] width 249 height 9
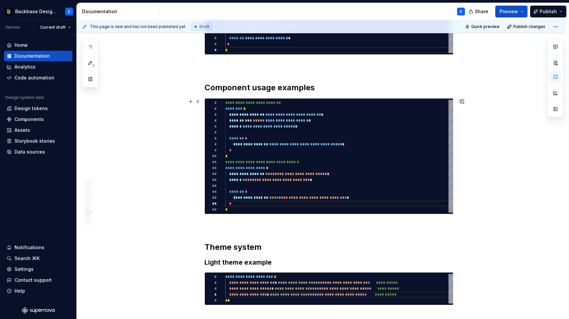
scroll to position [1677, 0]
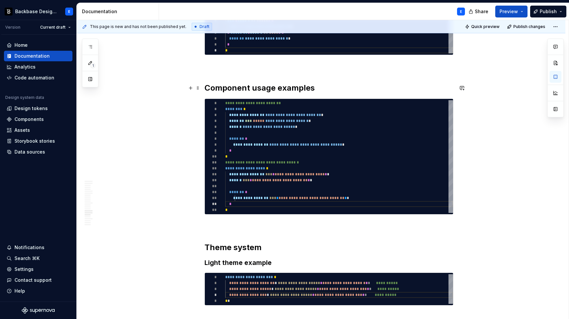
click at [217, 87] on h2 "Component usage examples" at bounding box center [328, 88] width 249 height 11
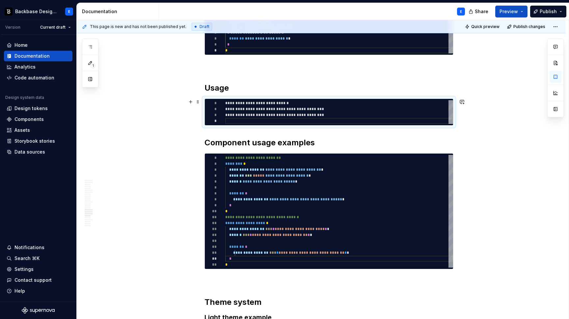
scroll to position [12, 114]
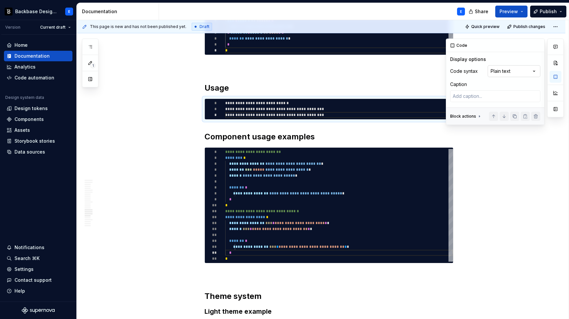
click at [506, 68] on div "Comments Open comments No comments yet Select ‘Comment’ from the block context …" at bounding box center [505, 82] width 118 height 86
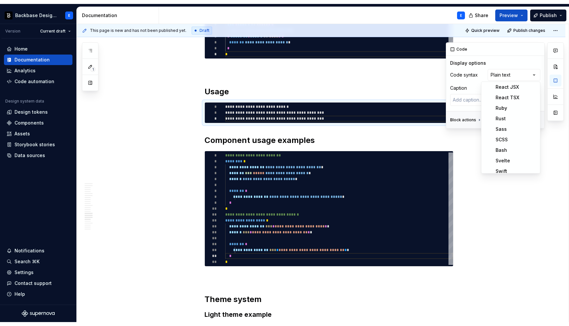
scroll to position [197, 0]
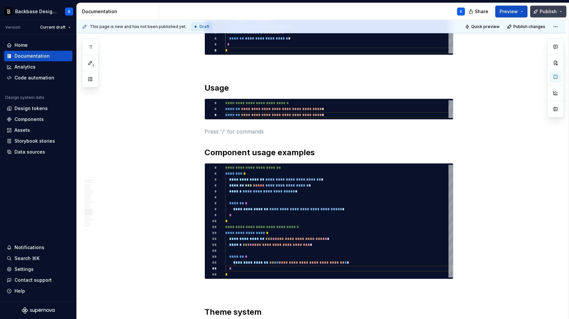
click at [545, 11] on span "Publish" at bounding box center [547, 11] width 17 height 7
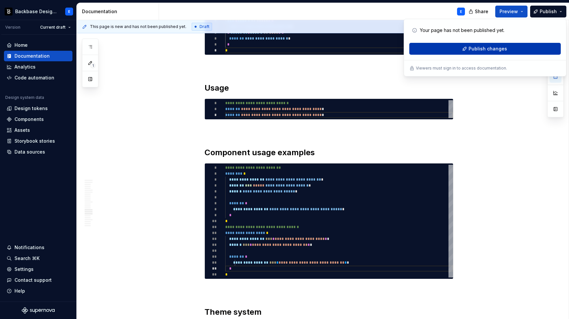
click at [479, 49] on span "Publish changes" at bounding box center [487, 48] width 39 height 7
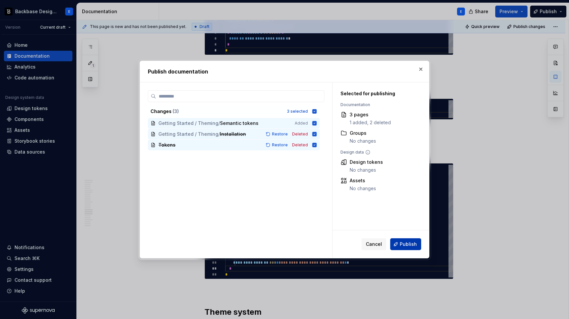
click at [407, 241] on span "Publish" at bounding box center [408, 244] width 17 height 7
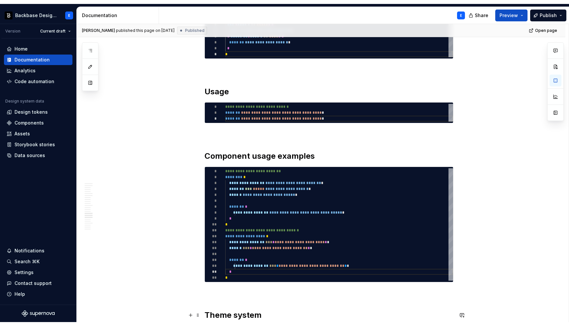
scroll to position [36, 2]
